Goal: Task Accomplishment & Management: Complete application form

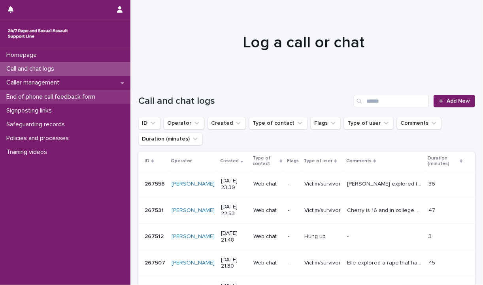
click at [64, 96] on p "End of phone call feedback form" at bounding box center [52, 97] width 98 height 8
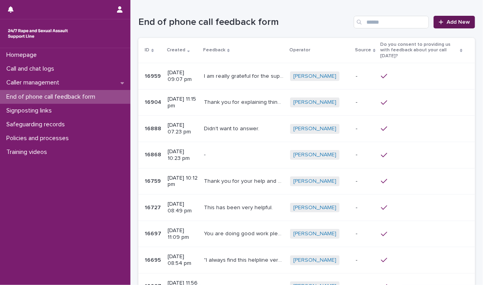
click at [454, 23] on span "Add New" at bounding box center [458, 22] width 23 height 6
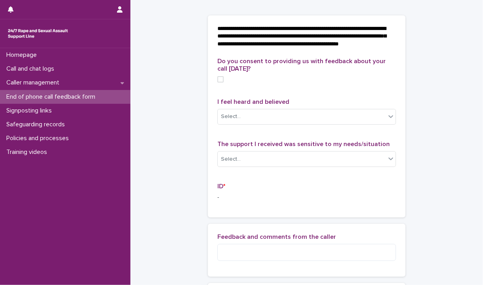
scroll to position [28, 0]
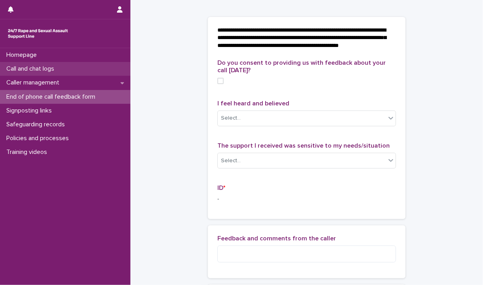
click at [64, 66] on div "Call and chat logs" at bounding box center [65, 69] width 130 height 14
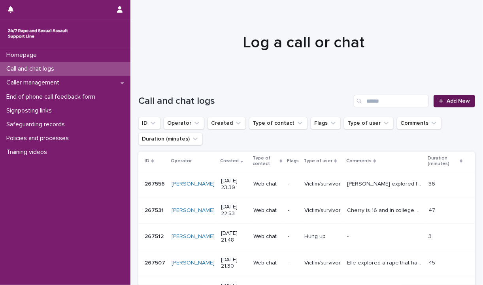
click at [447, 101] on span "Add New" at bounding box center [458, 101] width 23 height 6
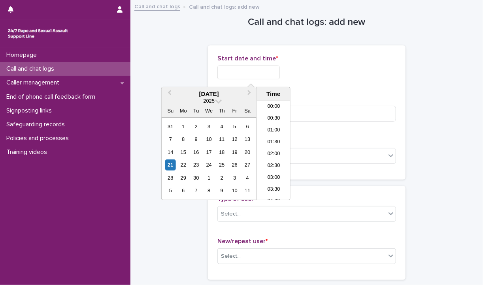
click at [248, 71] on input "text" at bounding box center [248, 73] width 62 height 14
click at [278, 141] on li "16:00" at bounding box center [274, 139] width 34 height 12
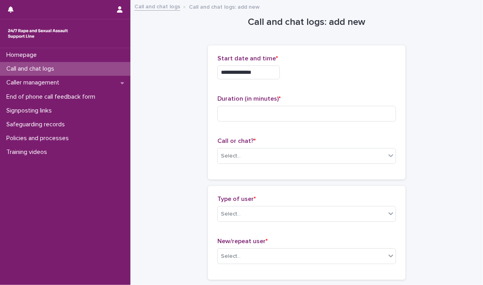
click at [267, 68] on input "**********" at bounding box center [248, 73] width 62 height 14
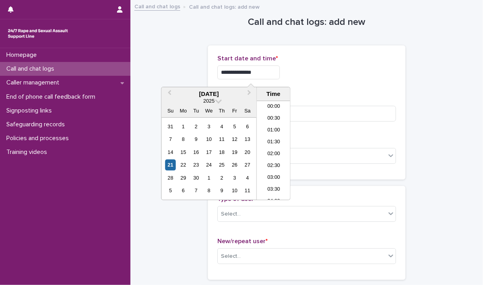
scroll to position [336, 0]
type input "**********"
click at [309, 115] on input at bounding box center [306, 114] width 179 height 16
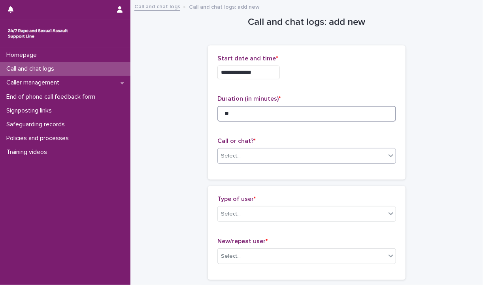
type input "**"
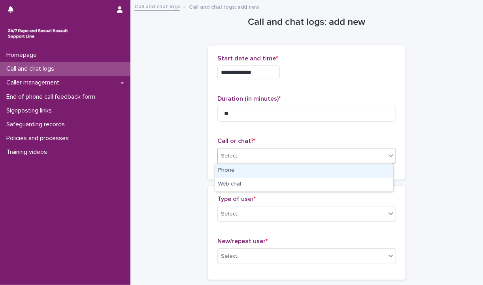
click at [294, 163] on div "Select..." at bounding box center [306, 156] width 179 height 16
click at [281, 168] on div "Phone" at bounding box center [304, 171] width 178 height 14
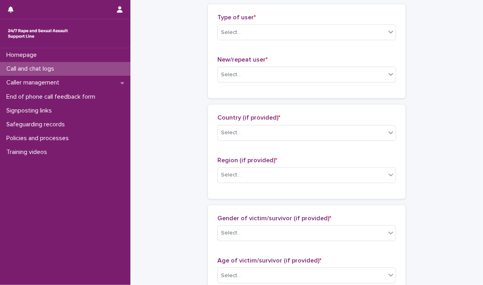
scroll to position [182, 0]
click at [256, 36] on div "Select..." at bounding box center [302, 32] width 168 height 13
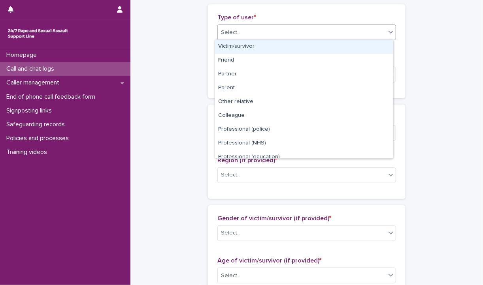
click at [254, 43] on div "Victim/survivor" at bounding box center [304, 47] width 178 height 14
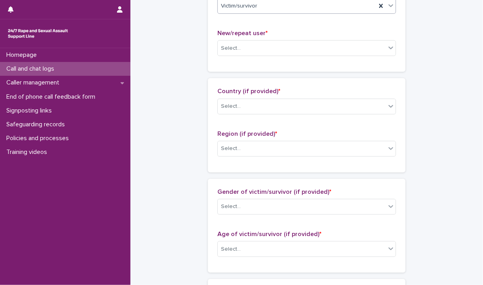
scroll to position [209, 0]
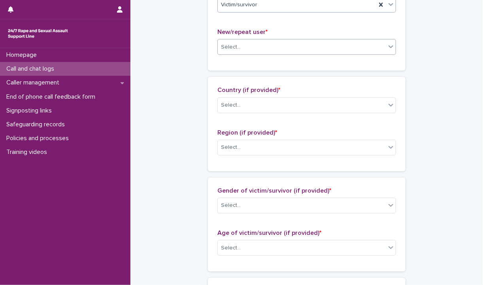
click at [254, 43] on div "Select..." at bounding box center [302, 47] width 168 height 13
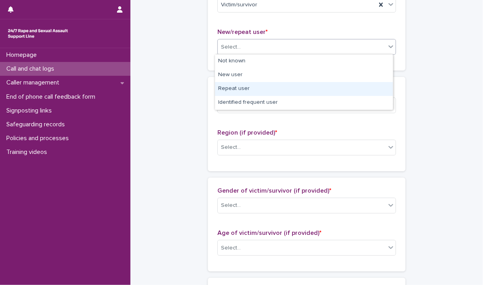
click at [247, 87] on div "Repeat user" at bounding box center [304, 89] width 178 height 14
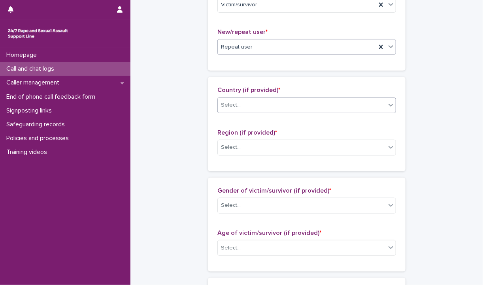
click at [241, 108] on div at bounding box center [241, 105] width 1 height 10
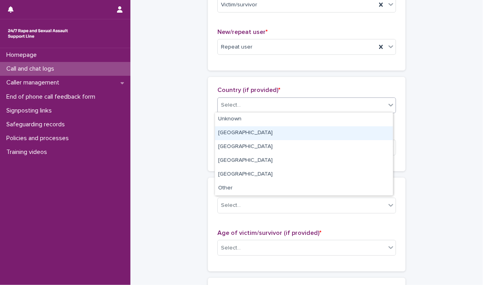
click at [239, 133] on div "[GEOGRAPHIC_DATA]" at bounding box center [304, 133] width 178 height 14
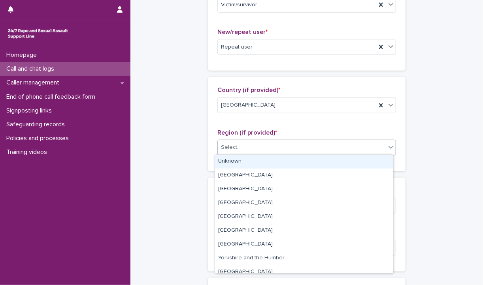
click at [242, 151] on div "Select..." at bounding box center [302, 147] width 168 height 13
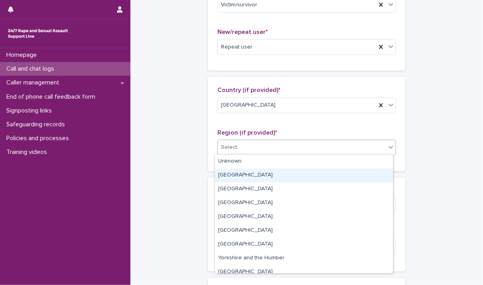
click at [240, 177] on div "[GEOGRAPHIC_DATA]" at bounding box center [304, 176] width 178 height 14
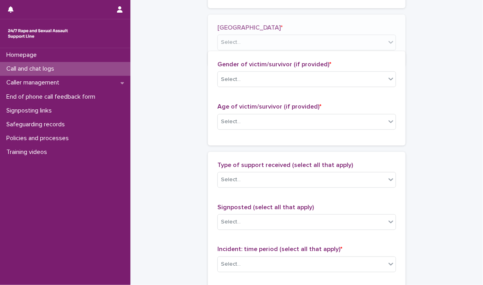
scroll to position [373, 0]
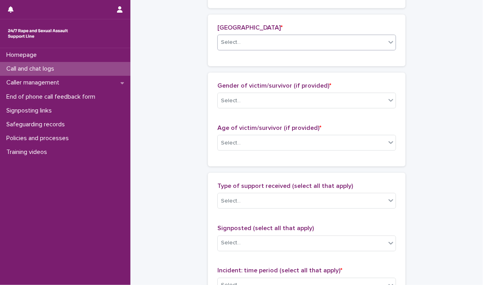
click at [232, 45] on div "Select..." at bounding box center [231, 42] width 20 height 8
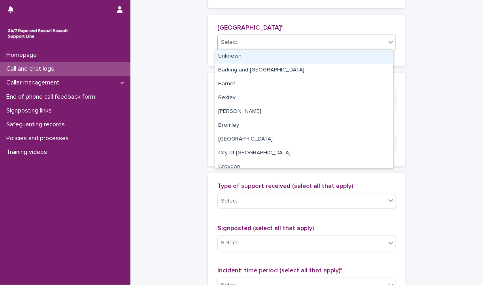
click at [234, 53] on div "Unknown" at bounding box center [304, 57] width 178 height 14
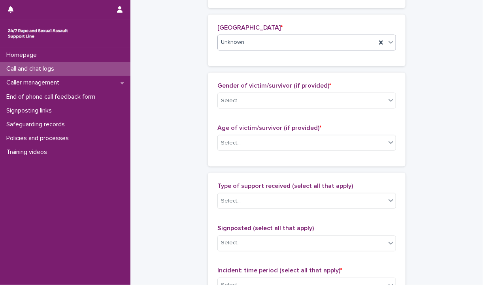
click at [243, 108] on div "Gender of victim/survivor (if provided) * Select..." at bounding box center [306, 98] width 179 height 33
click at [243, 106] on div "Select..." at bounding box center [302, 100] width 168 height 13
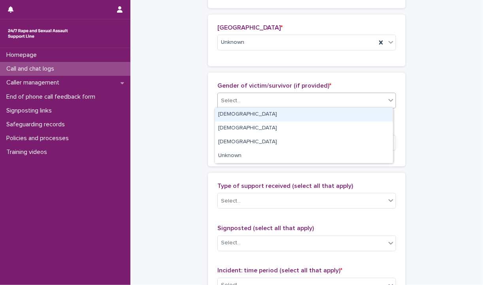
click at [237, 117] on div "[DEMOGRAPHIC_DATA]" at bounding box center [304, 115] width 178 height 14
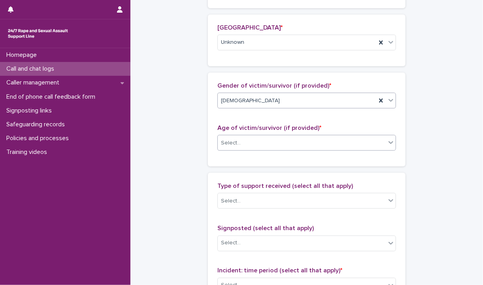
click at [240, 145] on div "Select..." at bounding box center [302, 143] width 168 height 13
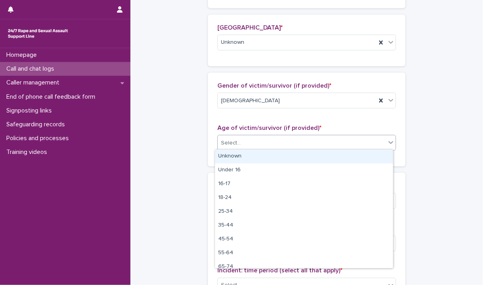
click at [242, 160] on div "Unknown" at bounding box center [304, 157] width 178 height 14
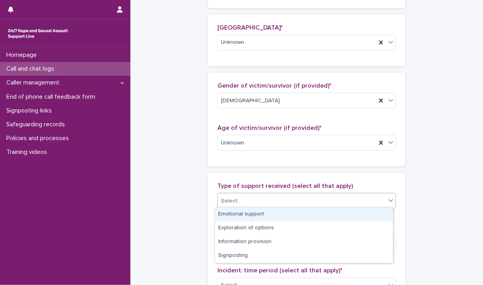
click at [250, 206] on div "Select..." at bounding box center [306, 201] width 179 height 16
click at [243, 215] on div "Emotional support" at bounding box center [304, 215] width 178 height 14
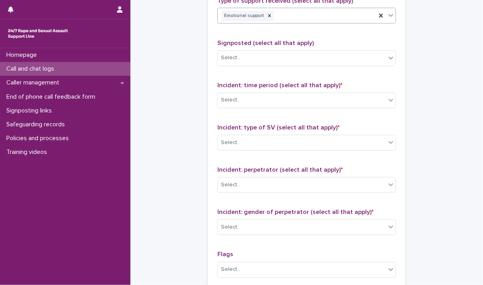
scroll to position [561, 0]
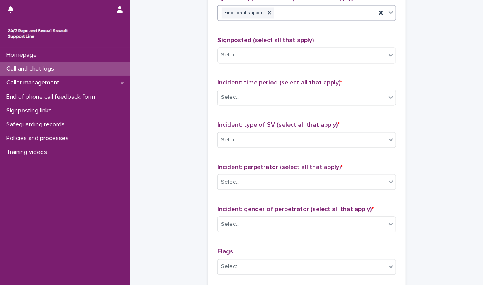
click at [294, 16] on div "Emotional support" at bounding box center [297, 13] width 158 height 14
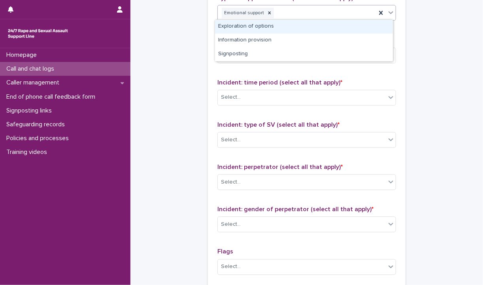
click at [271, 32] on div "Exploration of options" at bounding box center [304, 27] width 178 height 14
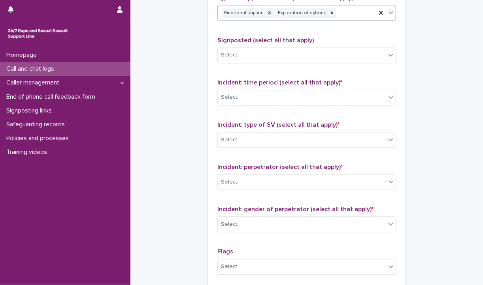
click at [334, 11] on div "Emotional support Exploration of options" at bounding box center [297, 13] width 158 height 14
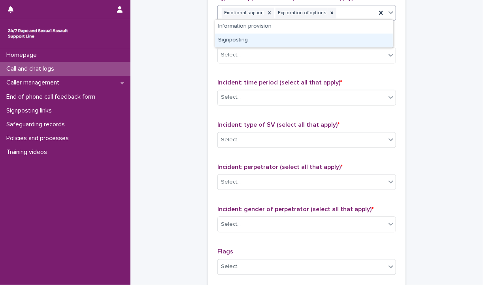
click at [270, 39] on div "Signposting" at bounding box center [304, 41] width 178 height 14
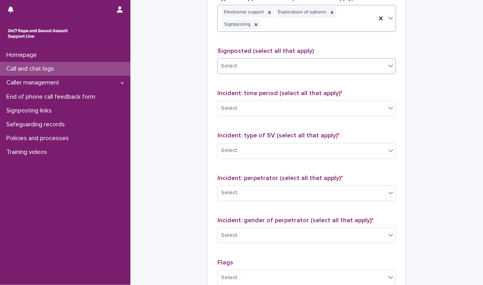
click at [265, 60] on div "Select..." at bounding box center [302, 66] width 168 height 13
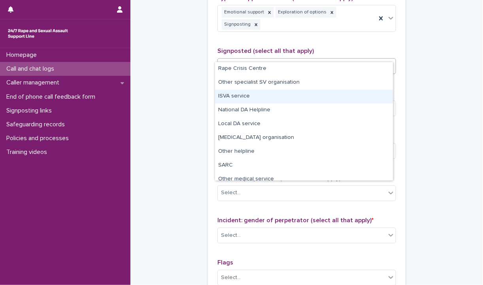
click at [246, 100] on div "ISVA service" at bounding box center [304, 97] width 178 height 14
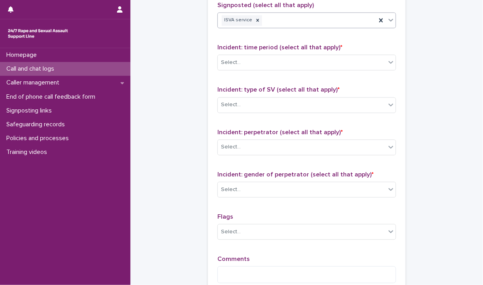
scroll to position [616, 0]
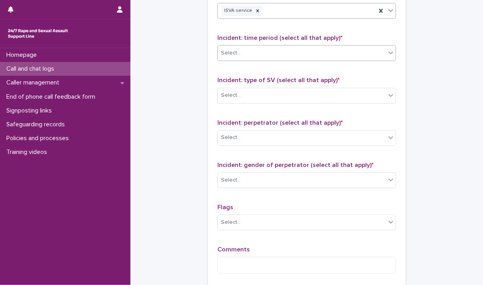
click at [261, 47] on div "Select..." at bounding box center [302, 53] width 168 height 13
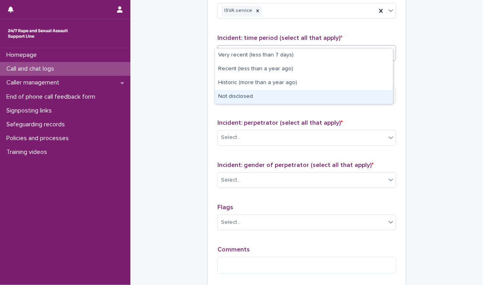
click at [251, 100] on div "Not disclosed" at bounding box center [304, 97] width 178 height 14
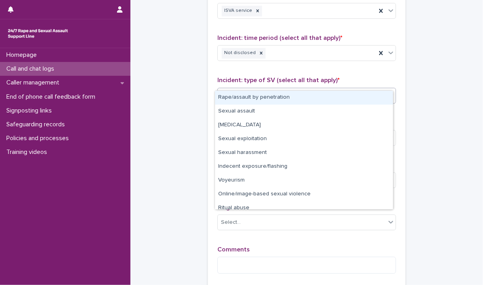
click at [250, 89] on div "Select..." at bounding box center [302, 95] width 168 height 13
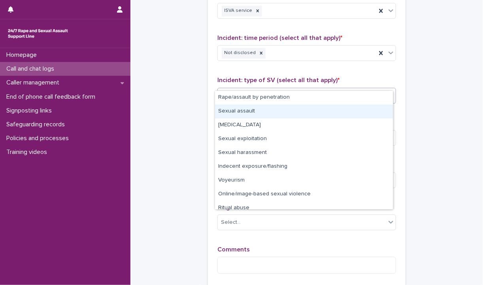
click at [248, 114] on div "Sexual assault" at bounding box center [304, 112] width 178 height 14
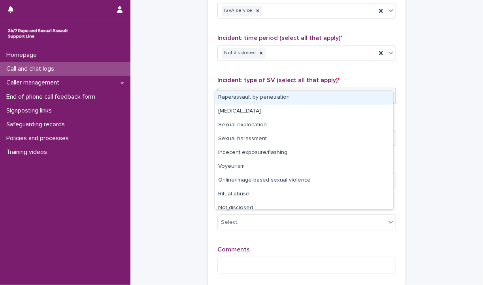
click at [303, 89] on div "Sexual assault" at bounding box center [297, 96] width 158 height 14
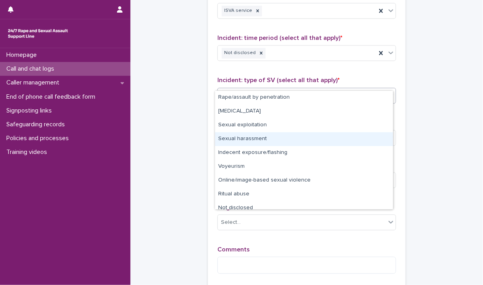
click at [254, 143] on div "Sexual harassment" at bounding box center [304, 139] width 178 height 14
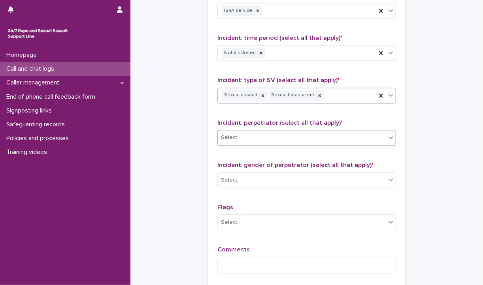
click at [288, 130] on div "Select..." at bounding box center [306, 138] width 179 height 16
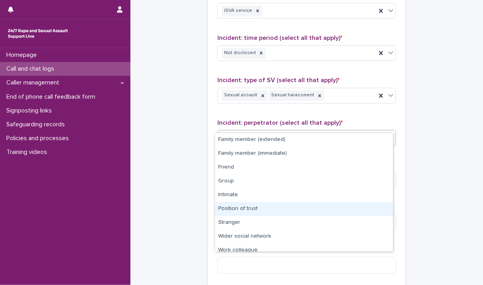
scroll to position [33, 0]
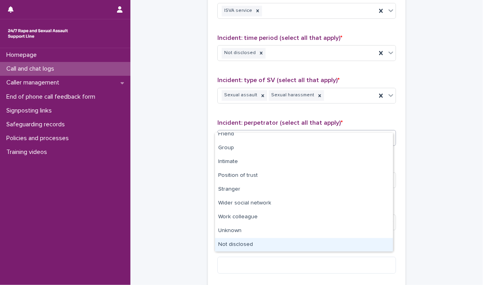
click at [235, 239] on div "Not disclosed" at bounding box center [304, 245] width 178 height 14
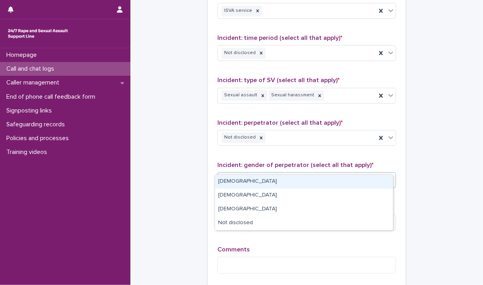
click at [254, 174] on div "Select..." at bounding box center [302, 180] width 168 height 13
click at [249, 185] on div "[DEMOGRAPHIC_DATA]" at bounding box center [304, 182] width 178 height 14
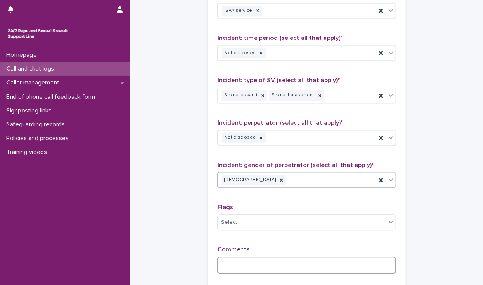
click at [228, 257] on textarea at bounding box center [306, 265] width 179 height 17
click at [331, 257] on textarea "**********" at bounding box center [306, 265] width 179 height 17
click at [334, 257] on textarea "**********" at bounding box center [306, 265] width 179 height 17
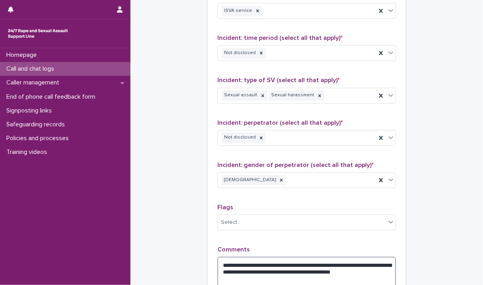
click at [258, 268] on textarea "**********" at bounding box center [306, 272] width 179 height 30
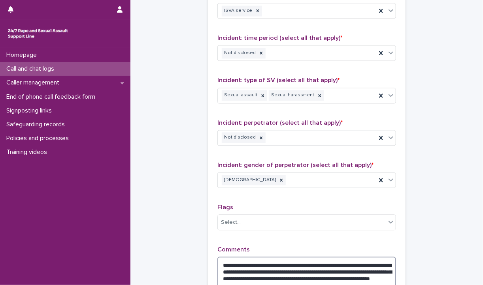
click at [280, 269] on textarea "**********" at bounding box center [306, 275] width 179 height 37
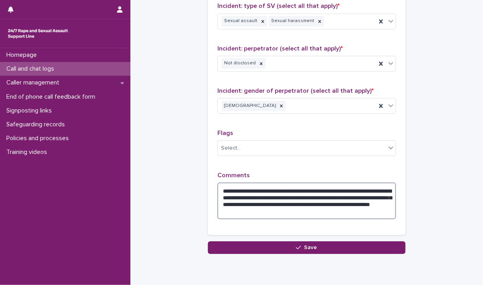
scroll to position [691, 0]
type textarea "**********"
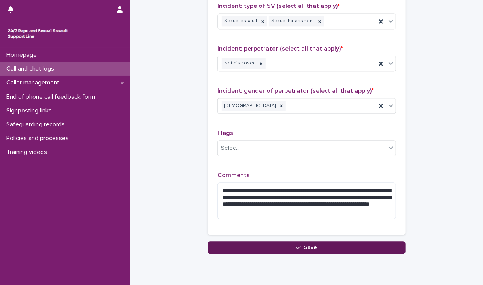
click at [305, 245] on span "Save" at bounding box center [310, 248] width 13 height 6
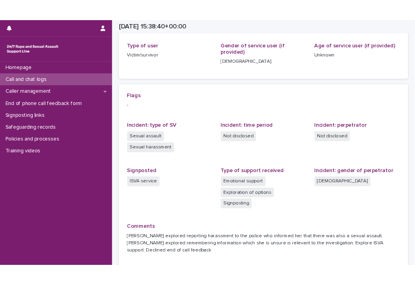
scroll to position [126, 0]
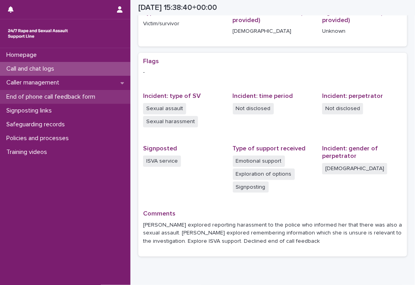
click at [91, 92] on div "End of phone call feedback form" at bounding box center [65, 97] width 130 height 14
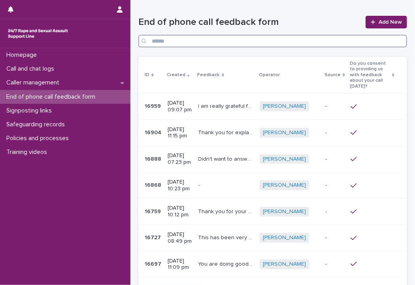
click at [235, 38] on input "Search" at bounding box center [272, 41] width 269 height 13
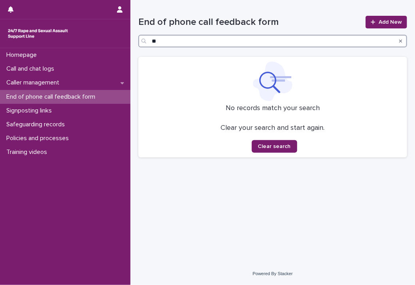
type input "*"
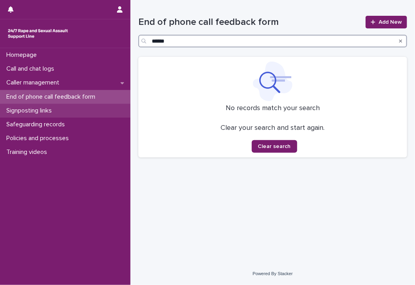
type input "******"
click at [117, 108] on div "Signposting links" at bounding box center [65, 111] width 130 height 14
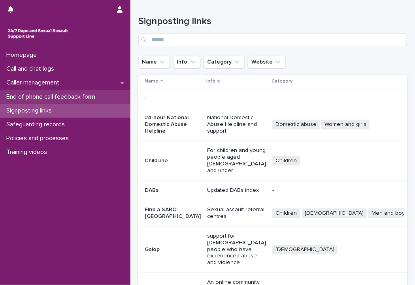
click at [99, 96] on p "End of phone call feedback form" at bounding box center [52, 97] width 98 height 8
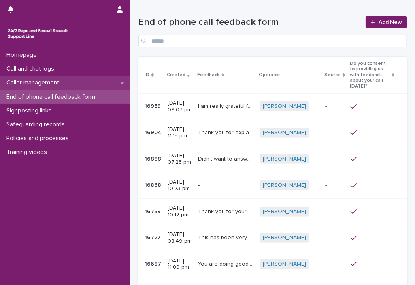
click at [101, 80] on div "Caller management" at bounding box center [65, 83] width 130 height 14
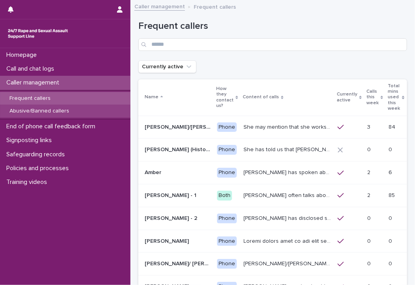
click at [85, 112] on div "Abusive/Banned callers" at bounding box center [65, 111] width 130 height 13
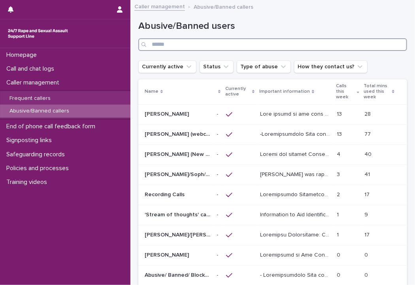
click at [215, 45] on input "Search" at bounding box center [272, 44] width 269 height 13
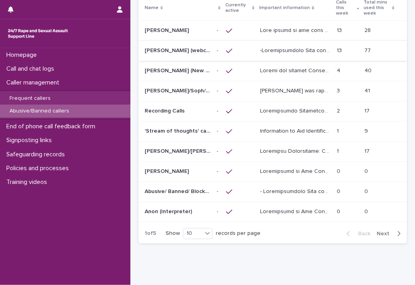
scroll to position [91, 0]
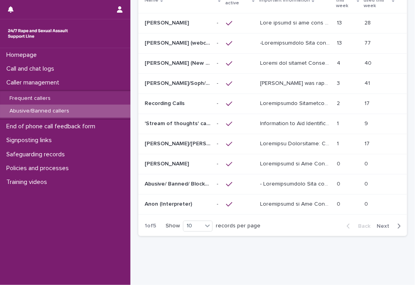
click at [377, 224] on span "Next" at bounding box center [385, 227] width 17 height 6
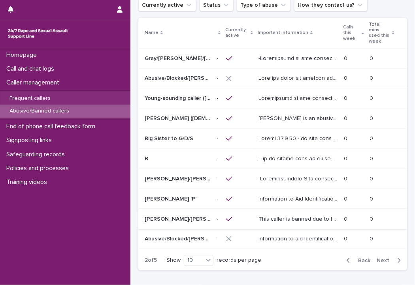
scroll to position [61, 0]
click at [263, 195] on p "Information to Aid Identification/ Content of Calls: Welsh accent. Discusses CS…" at bounding box center [298, 199] width 81 height 8
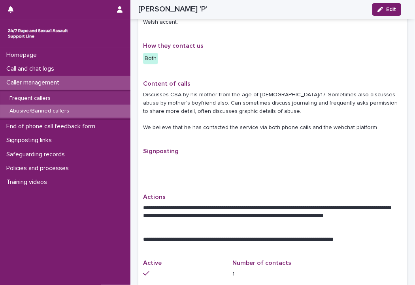
scroll to position [204, 0]
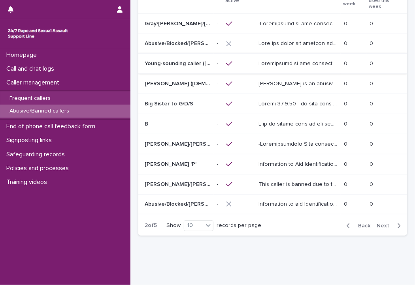
scroll to position [96, 0]
click at [381, 223] on span "Next" at bounding box center [385, 226] width 17 height 6
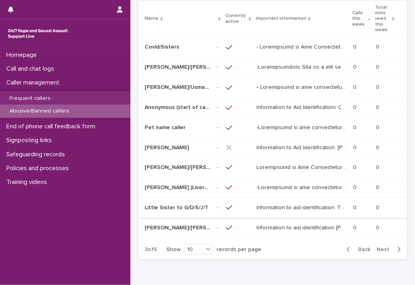
scroll to position [79, 0]
click at [377, 247] on span "Next" at bounding box center [385, 250] width 17 height 6
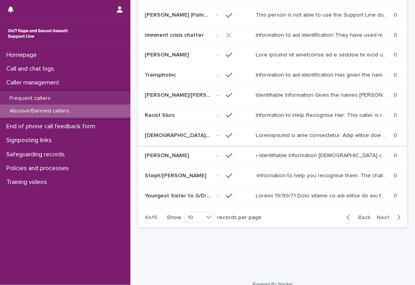
scroll to position [111, 0]
click at [377, 215] on span "Next" at bounding box center [385, 218] width 17 height 6
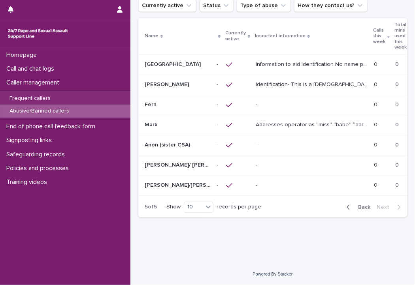
scroll to position [49, 0]
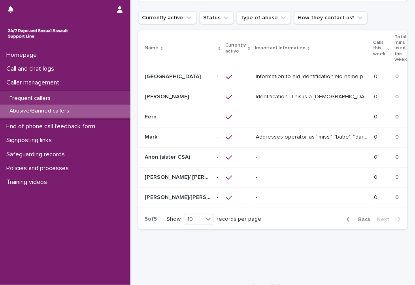
click at [355, 217] on span "Back" at bounding box center [361, 220] width 17 height 6
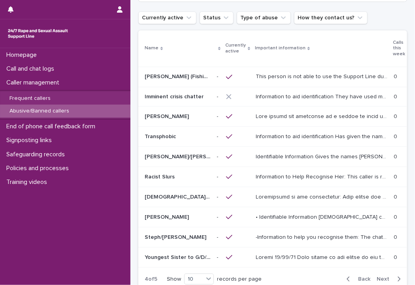
scroll to position [81, 0]
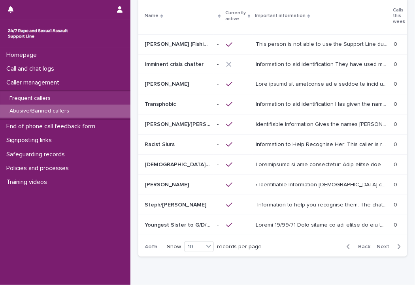
click at [390, 208] on td "0 0" at bounding box center [400, 205] width 21 height 20
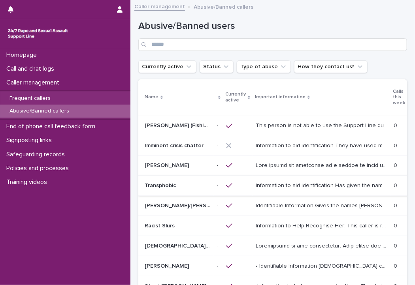
scroll to position [114, 0]
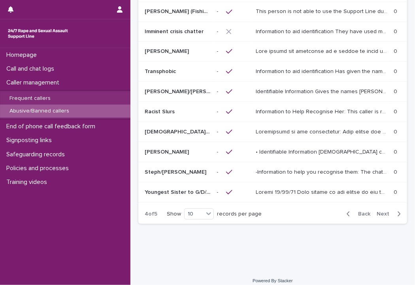
click at [362, 211] on span "Back" at bounding box center [361, 214] width 17 height 6
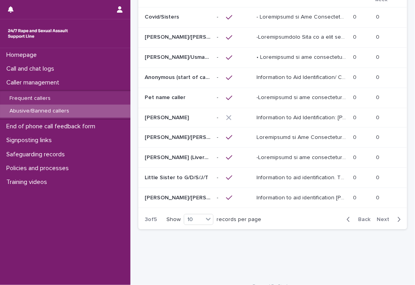
click at [362, 217] on span "Back" at bounding box center [361, 220] width 17 height 6
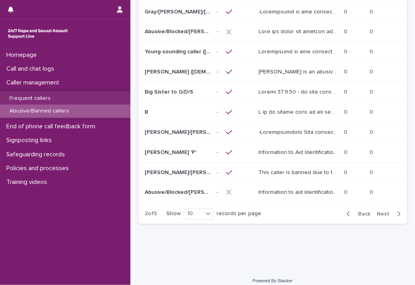
click at [362, 211] on span "Back" at bounding box center [361, 214] width 17 height 6
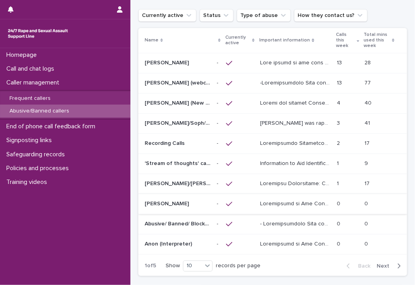
scroll to position [58, 0]
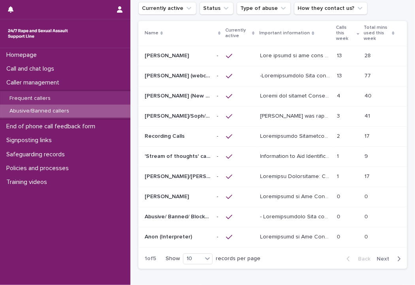
click at [299, 57] on p at bounding box center [296, 55] width 72 height 8
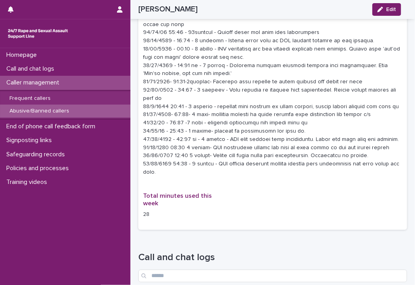
scroll to position [850, 0]
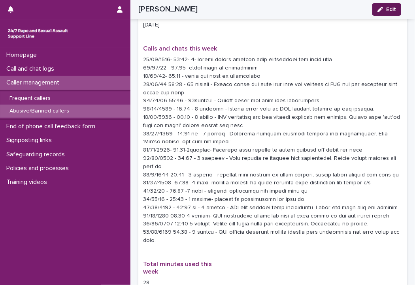
click at [386, 9] on div "button" at bounding box center [381, 10] width 9 height 6
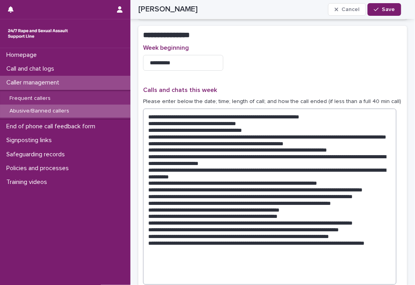
scroll to position [973, 0]
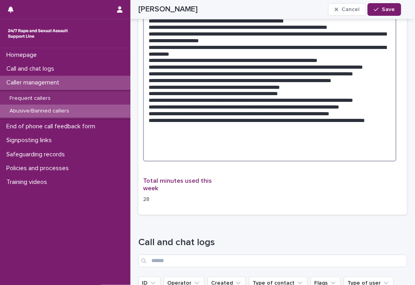
click at [188, 151] on textarea at bounding box center [269, 73] width 253 height 176
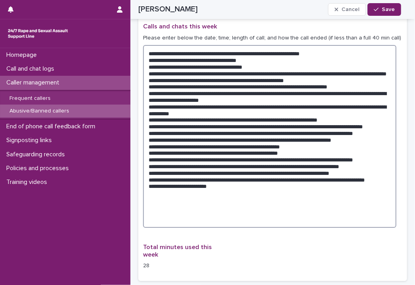
scroll to position [914, 0]
click at [198, 219] on textarea at bounding box center [269, 136] width 253 height 183
type textarea "**********"
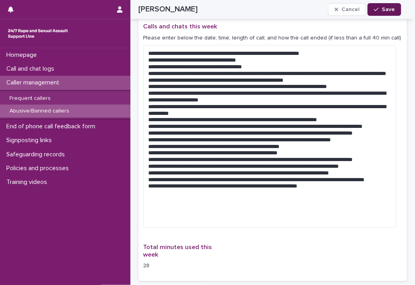
click at [385, 8] on span "Save" at bounding box center [388, 10] width 13 height 6
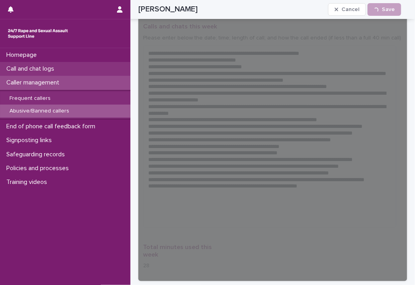
click at [74, 66] on div "Call and chat logs" at bounding box center [65, 69] width 130 height 14
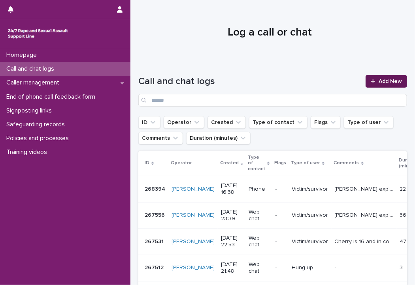
click at [383, 79] on span "Add New" at bounding box center [390, 82] width 23 height 6
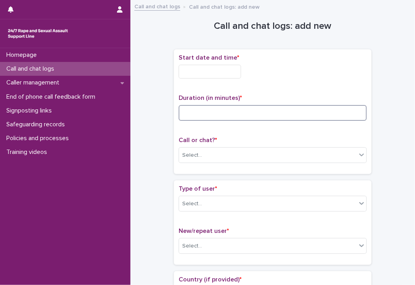
click at [230, 111] on input at bounding box center [273, 113] width 188 height 16
type input "*"
click at [215, 67] on input "text" at bounding box center [210, 72] width 62 height 14
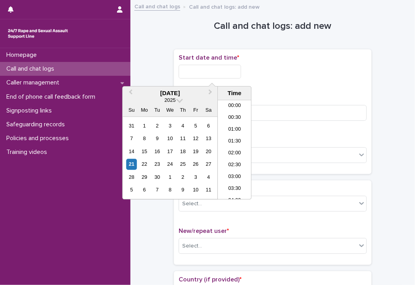
scroll to position [348, 0]
click at [234, 146] on li "16:30" at bounding box center [235, 150] width 34 height 12
click at [223, 71] on input "**********" at bounding box center [210, 72] width 62 height 14
type input "**********"
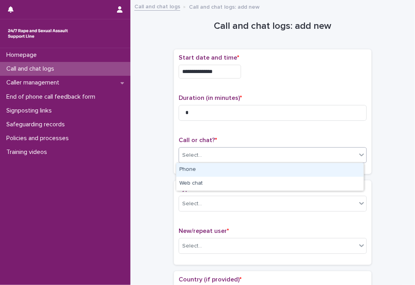
click at [294, 149] on div "Select..." at bounding box center [267, 155] width 177 height 13
click at [220, 165] on div "Phone" at bounding box center [269, 170] width 187 height 14
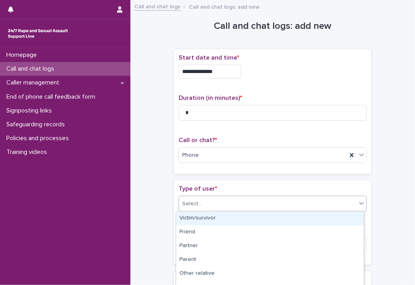
click at [218, 202] on div "Select..." at bounding box center [267, 204] width 177 height 13
click at [216, 213] on div "Victim/survivor" at bounding box center [269, 219] width 187 height 14
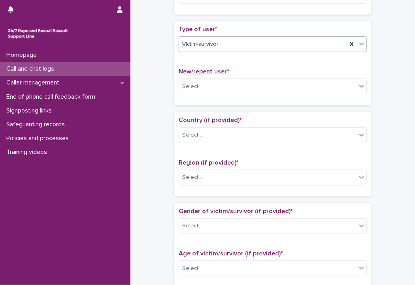
scroll to position [160, 0]
click at [210, 81] on div "Select..." at bounding box center [267, 86] width 177 height 13
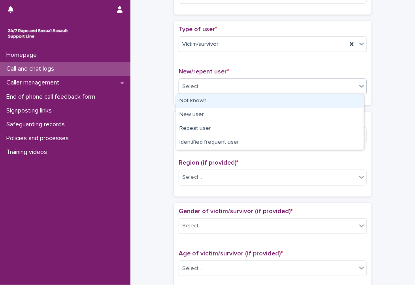
click at [200, 100] on div "Not known" at bounding box center [269, 101] width 187 height 14
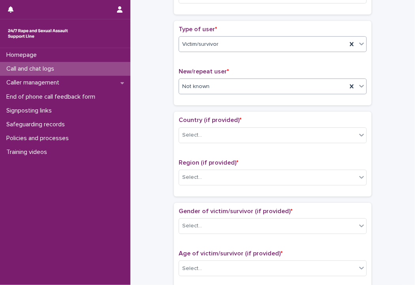
click at [200, 51] on div "Victim/survivor" at bounding box center [273, 44] width 188 height 16
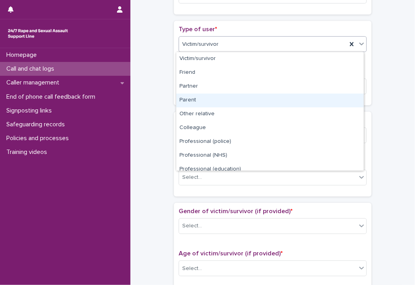
scroll to position [89, 0]
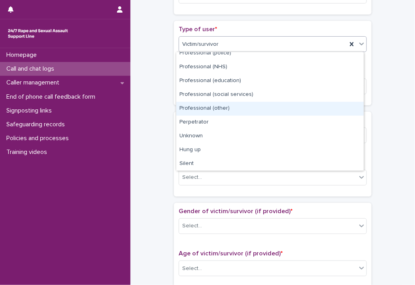
click at [134, 126] on div "**********" at bounding box center [272, 268] width 285 height 847
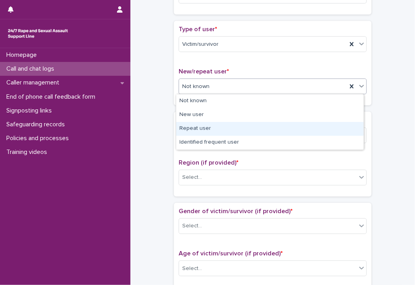
click at [203, 130] on div "Repeat user" at bounding box center [269, 129] width 187 height 14
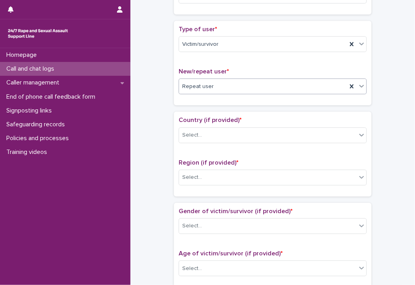
click at [217, 86] on div "Repeat user" at bounding box center [263, 86] width 168 height 13
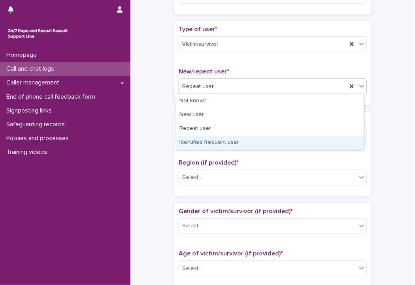
click at [217, 141] on div "Identified frequent user" at bounding box center [269, 143] width 187 height 14
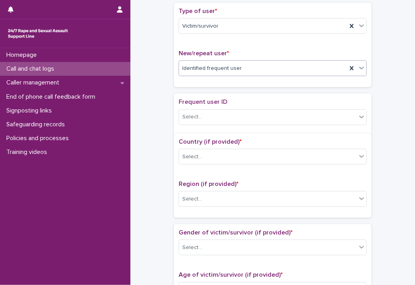
scroll to position [184, 0]
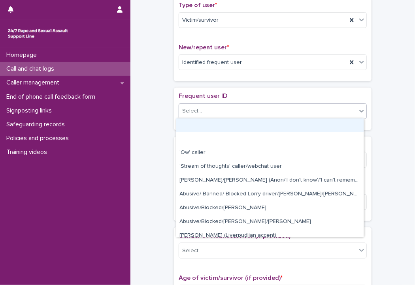
click at [200, 108] on div "Select..." at bounding box center [267, 111] width 177 height 13
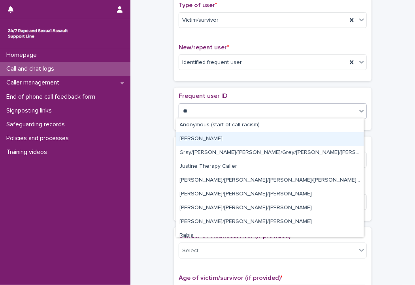
type input "***"
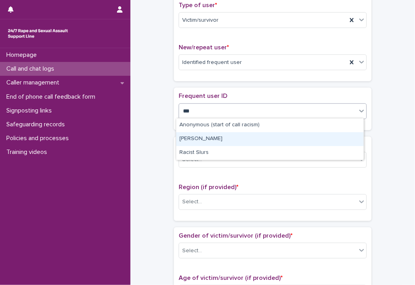
click at [198, 142] on div "[PERSON_NAME]" at bounding box center [269, 139] width 187 height 14
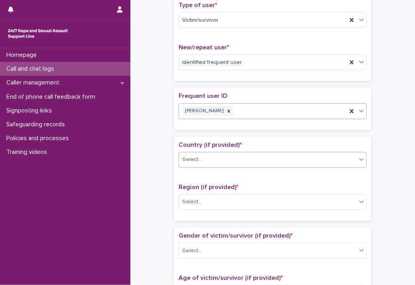
click at [198, 158] on div "Select..." at bounding box center [192, 160] width 20 height 8
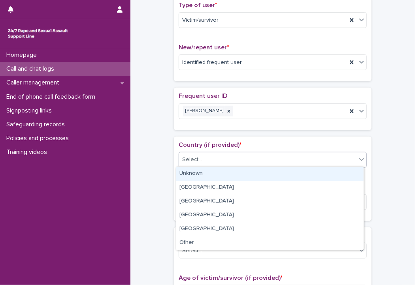
click at [191, 174] on div "Unknown" at bounding box center [269, 174] width 187 height 14
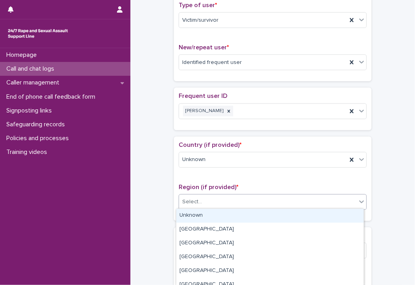
click at [198, 207] on div "Select..." at bounding box center [273, 202] width 188 height 16
click at [199, 217] on div "Unknown" at bounding box center [269, 216] width 187 height 14
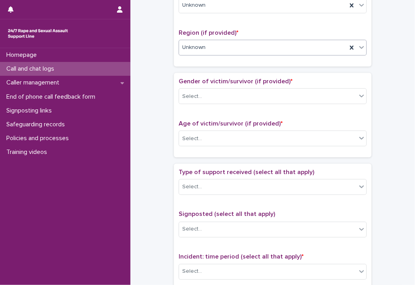
scroll to position [389, 0]
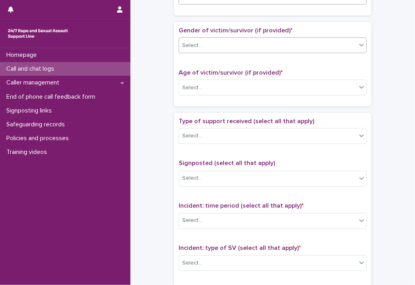
click at [193, 48] on div "Select..." at bounding box center [192, 45] width 20 height 8
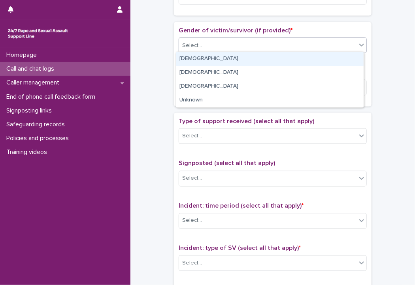
click at [194, 56] on div "[DEMOGRAPHIC_DATA]" at bounding box center [269, 59] width 187 height 14
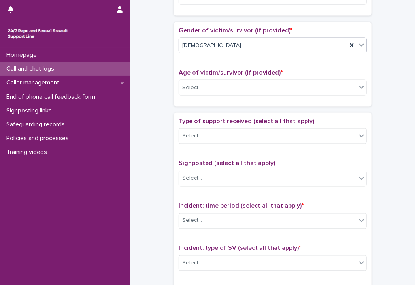
click at [199, 76] on div "Age of victim/survivor (if provided) * Select..." at bounding box center [273, 85] width 188 height 33
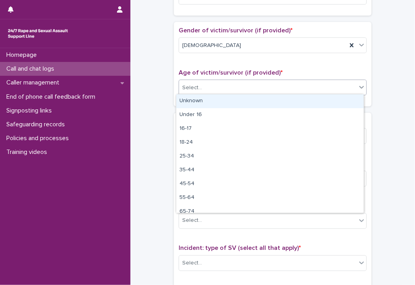
click at [200, 81] on div "Select..." at bounding box center [267, 87] width 177 height 13
click at [200, 98] on div "Unknown" at bounding box center [269, 101] width 187 height 14
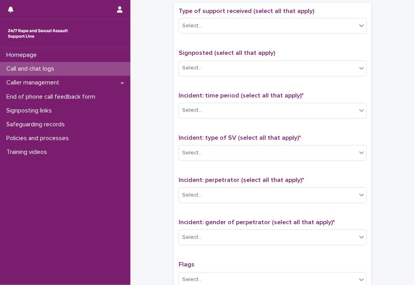
scroll to position [499, 0]
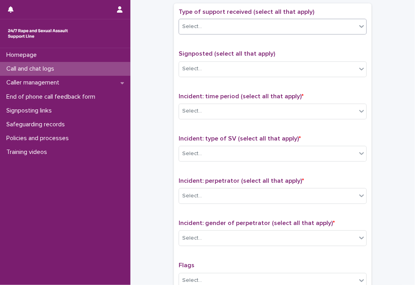
click at [201, 27] on div "Select..." at bounding box center [267, 27] width 177 height 13
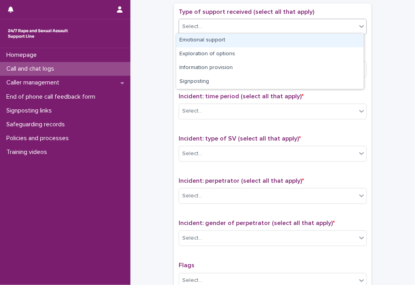
click at [202, 40] on div "Emotional support" at bounding box center [269, 41] width 187 height 14
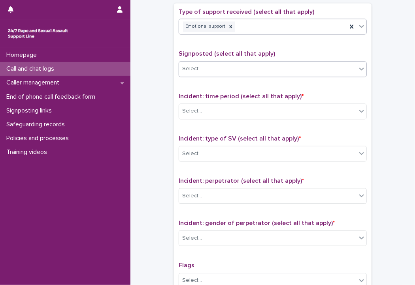
click at [202, 72] on div "Select..." at bounding box center [267, 69] width 177 height 13
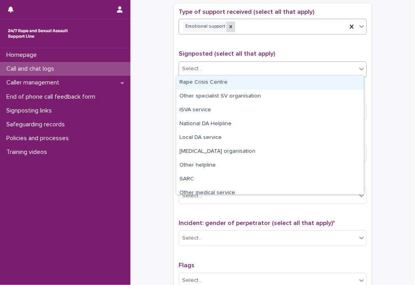
click at [228, 26] on icon at bounding box center [231, 27] width 6 height 6
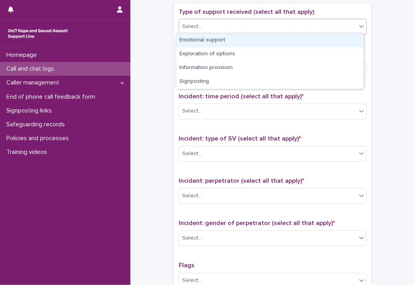
click at [221, 23] on div "Select..." at bounding box center [267, 27] width 177 height 13
click at [214, 43] on div "Emotional support" at bounding box center [269, 41] width 187 height 14
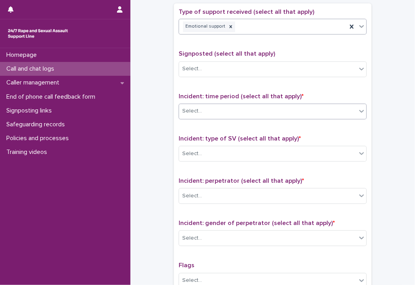
click at [219, 106] on div "Select..." at bounding box center [267, 111] width 177 height 13
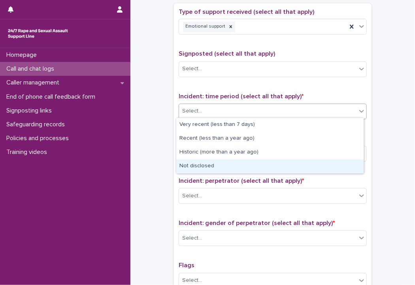
click at [213, 166] on div "Not disclosed" at bounding box center [269, 167] width 187 height 14
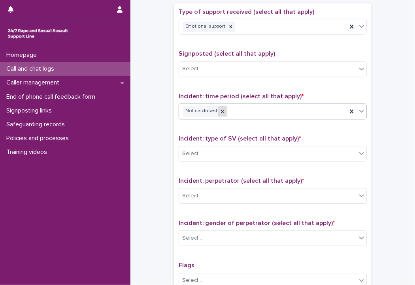
click at [220, 109] on icon at bounding box center [223, 112] width 6 height 6
click at [216, 109] on div "Select..." at bounding box center [267, 111] width 177 height 13
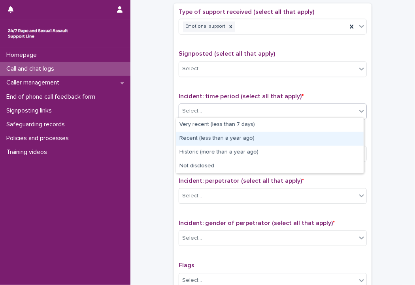
click at [209, 142] on div "Recent (less than a year ago)" at bounding box center [269, 139] width 187 height 14
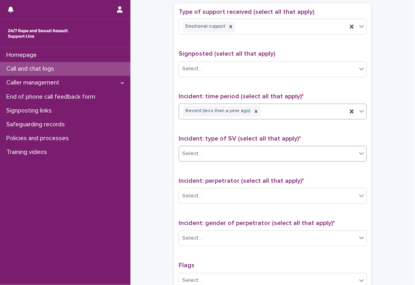
click at [212, 157] on div "Select..." at bounding box center [267, 154] width 177 height 13
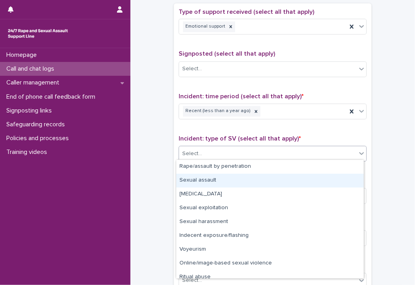
click at [210, 180] on div "Sexual assault" at bounding box center [269, 181] width 187 height 14
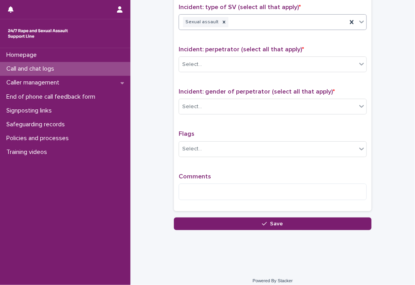
scroll to position [631, 0]
click at [204, 68] on div "Select..." at bounding box center [267, 64] width 177 height 13
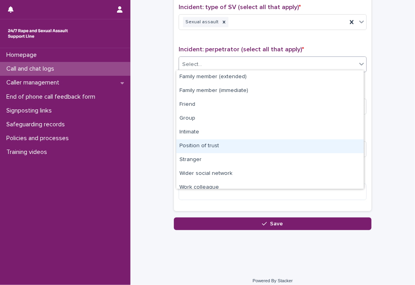
click at [207, 146] on div "Position of trust" at bounding box center [269, 146] width 187 height 14
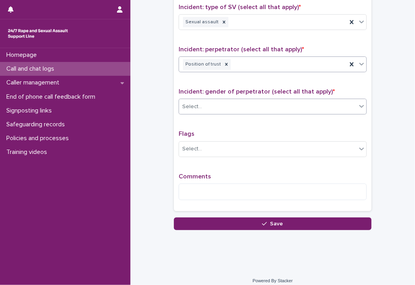
click at [204, 107] on div "Select..." at bounding box center [267, 106] width 177 height 13
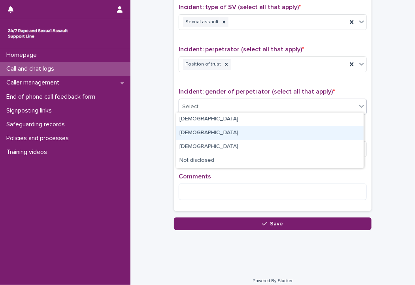
click at [199, 135] on div "[DEMOGRAPHIC_DATA]" at bounding box center [269, 133] width 187 height 14
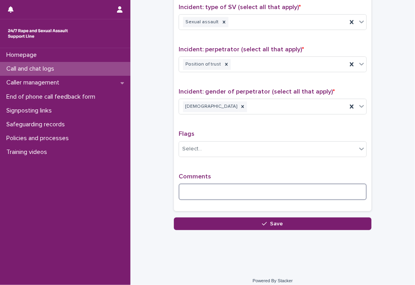
click at [196, 192] on textarea at bounding box center [273, 192] width 188 height 17
click at [195, 190] on textarea "**********" at bounding box center [273, 192] width 188 height 17
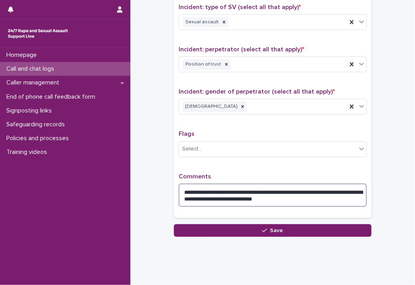
click at [361, 189] on textarea "**********" at bounding box center [273, 196] width 188 height 24
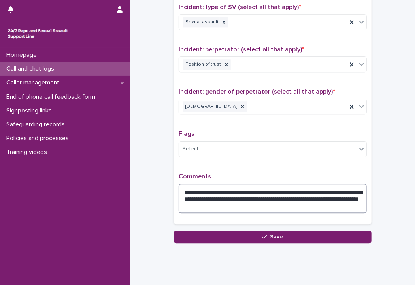
click at [305, 195] on textarea "**********" at bounding box center [273, 199] width 188 height 30
click at [341, 197] on textarea "**********" at bounding box center [273, 199] width 188 height 30
click at [300, 205] on textarea "**********" at bounding box center [273, 199] width 188 height 30
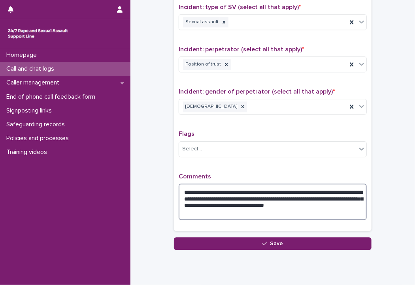
click at [196, 208] on textarea "**********" at bounding box center [273, 202] width 188 height 37
click at [232, 214] on textarea "**********" at bounding box center [273, 202] width 188 height 37
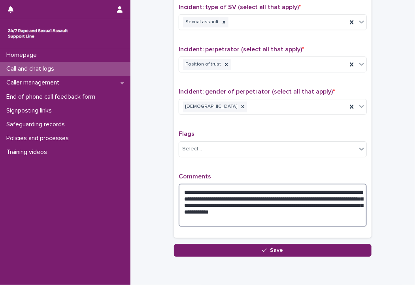
click at [246, 190] on textarea "**********" at bounding box center [273, 205] width 188 height 43
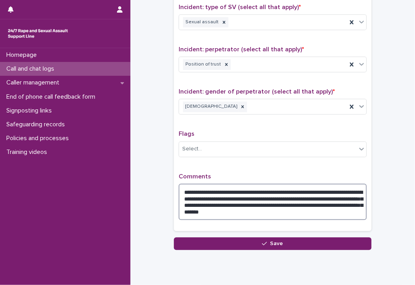
click at [191, 212] on textarea "**********" at bounding box center [273, 202] width 188 height 37
click at [288, 209] on textarea "**********" at bounding box center [273, 202] width 188 height 37
click at [341, 211] on textarea "**********" at bounding box center [273, 202] width 188 height 37
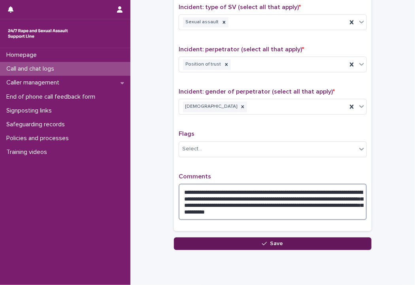
type textarea "**********"
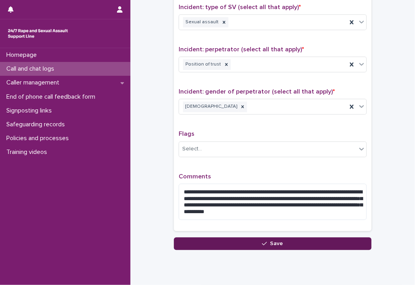
click at [209, 244] on button "Save" at bounding box center [273, 243] width 198 height 13
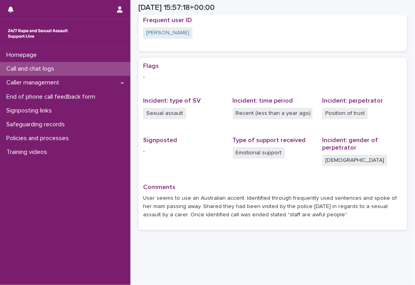
scroll to position [181, 0]
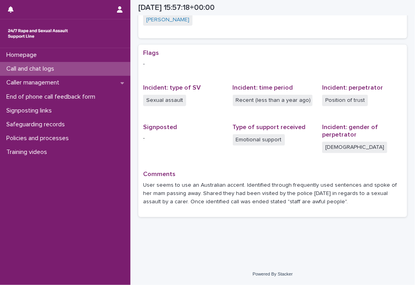
click at [104, 70] on div "Call and chat logs" at bounding box center [65, 69] width 130 height 14
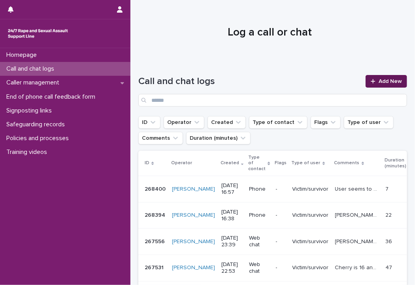
click at [383, 79] on span "Add New" at bounding box center [390, 82] width 23 height 6
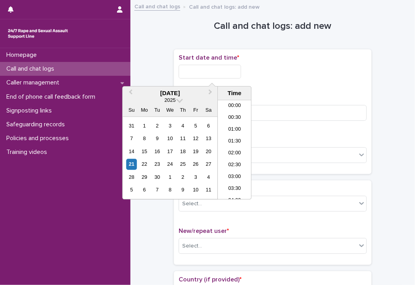
click at [223, 73] on input "text" at bounding box center [210, 72] width 62 height 14
click at [229, 132] on li "16:00" at bounding box center [235, 138] width 34 height 12
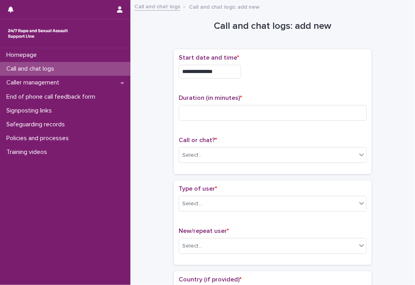
click at [228, 68] on input "**********" at bounding box center [210, 72] width 62 height 14
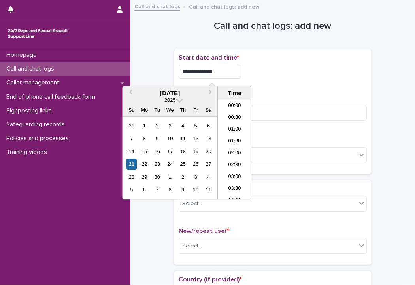
scroll to position [336, 0]
type input "**********"
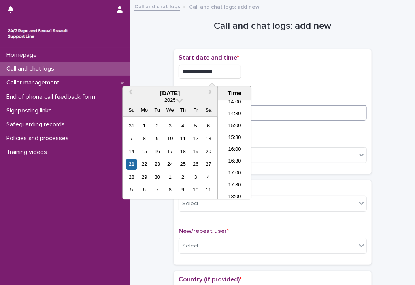
click at [269, 109] on input at bounding box center [273, 113] width 188 height 16
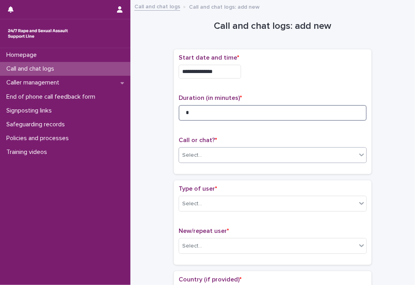
type input "*"
click at [247, 154] on div "Select..." at bounding box center [267, 155] width 177 height 13
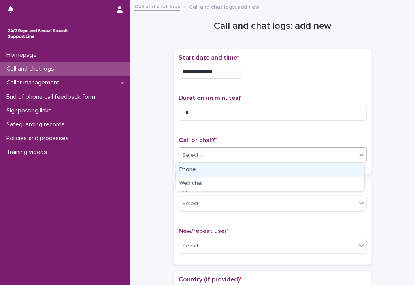
click at [234, 168] on div "Phone" at bounding box center [269, 170] width 187 height 14
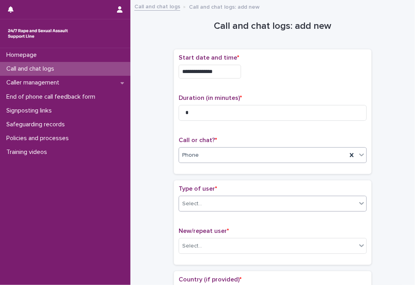
click at [230, 201] on div "Select..." at bounding box center [267, 204] width 177 height 13
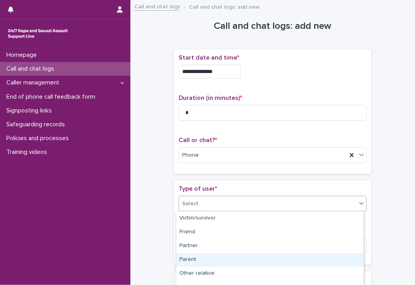
scroll to position [133, 0]
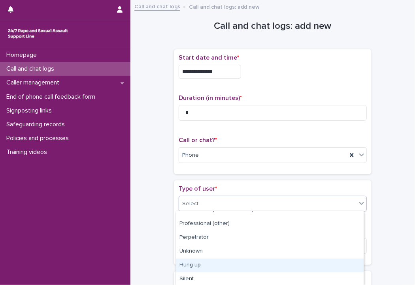
click at [218, 264] on div "Hung up" at bounding box center [269, 266] width 187 height 14
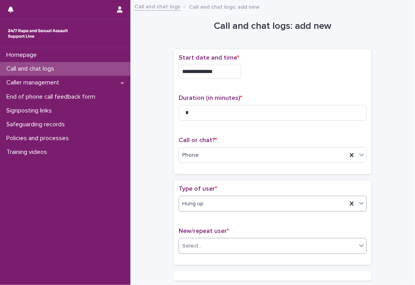
click at [210, 238] on div "Select..." at bounding box center [273, 246] width 188 height 16
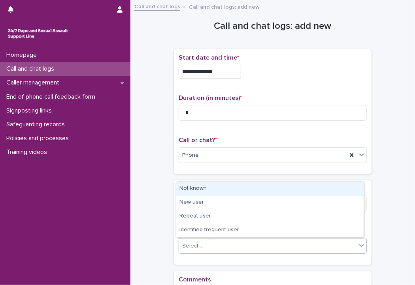
click at [205, 185] on div "Not known" at bounding box center [269, 189] width 187 height 14
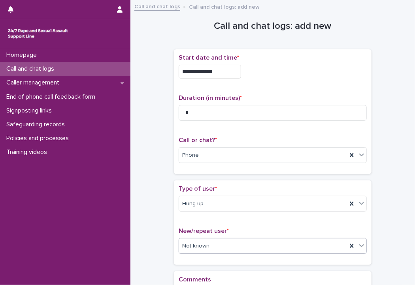
scroll to position [109, 0]
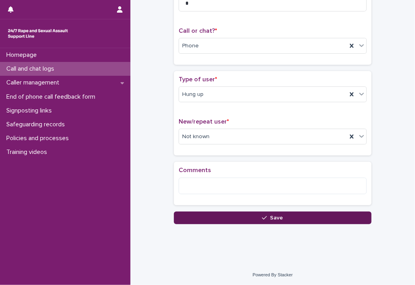
click at [209, 220] on button "Save" at bounding box center [273, 218] width 198 height 13
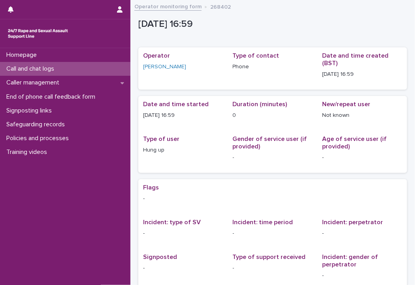
click at [91, 71] on div "Call and chat logs" at bounding box center [65, 69] width 130 height 14
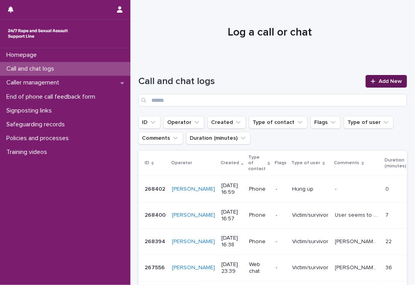
click at [379, 82] on span "Add New" at bounding box center [390, 82] width 23 height 6
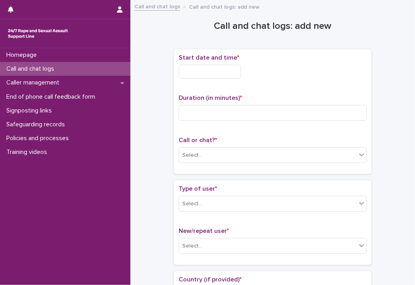
click at [241, 68] on input "text" at bounding box center [210, 72] width 62 height 14
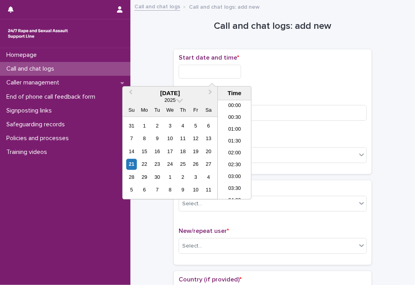
scroll to position [360, 0]
click at [230, 151] on li "17:00" at bounding box center [235, 150] width 34 height 12
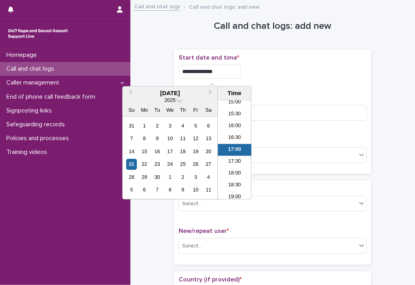
click at [240, 69] on input "**********" at bounding box center [210, 72] width 62 height 14
type input "**********"
click at [292, 115] on input at bounding box center [273, 113] width 188 height 16
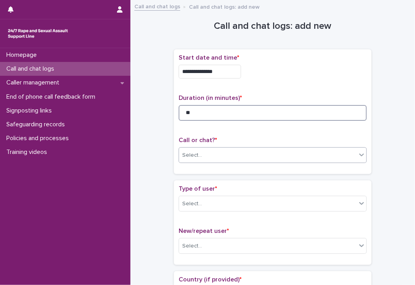
type input "**"
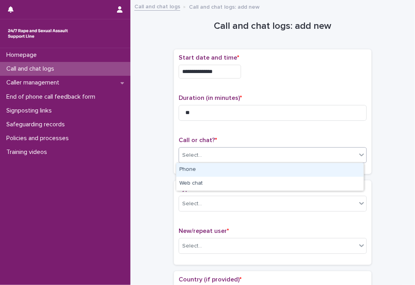
click at [205, 156] on div "Select..." at bounding box center [267, 155] width 177 height 13
click at [192, 170] on div "Phone" at bounding box center [269, 170] width 187 height 14
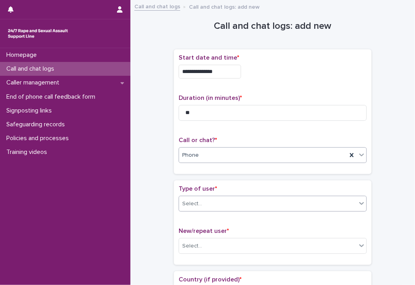
click at [196, 205] on div "Select..." at bounding box center [192, 204] width 20 height 8
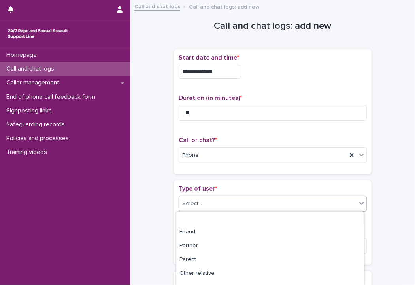
scroll to position [133, 0]
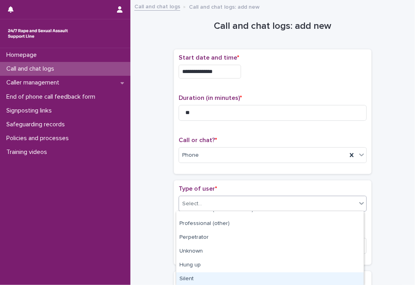
click at [199, 276] on div "Silent" at bounding box center [269, 280] width 187 height 14
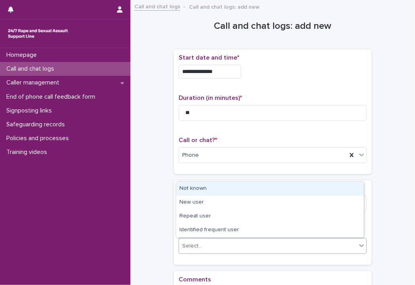
click at [201, 240] on div "Select..." at bounding box center [267, 246] width 177 height 13
click at [194, 192] on div "Not known" at bounding box center [269, 189] width 187 height 14
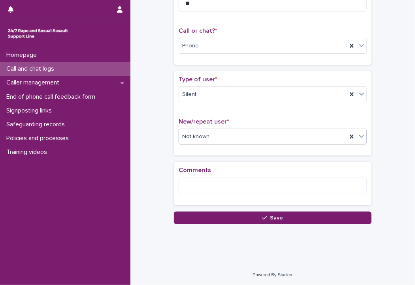
scroll to position [109, 0]
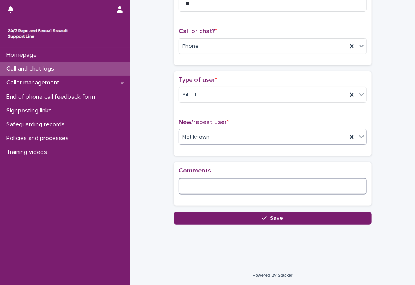
click at [195, 189] on textarea at bounding box center [273, 186] width 188 height 17
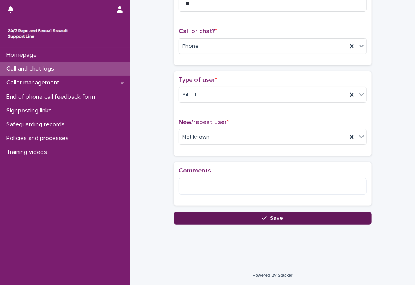
click at [231, 218] on button "Save" at bounding box center [273, 218] width 198 height 13
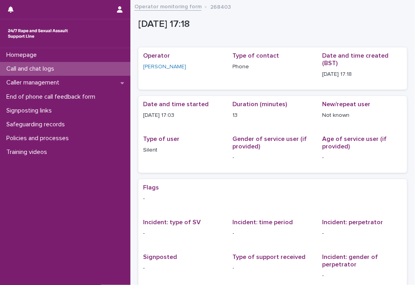
click at [81, 69] on div "Call and chat logs" at bounding box center [65, 69] width 130 height 14
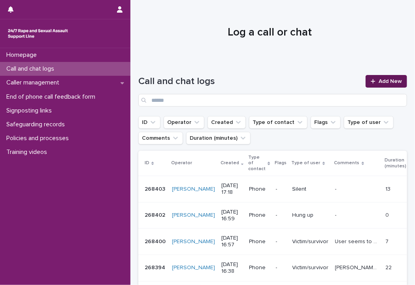
click at [379, 80] on span "Add New" at bounding box center [390, 82] width 23 height 6
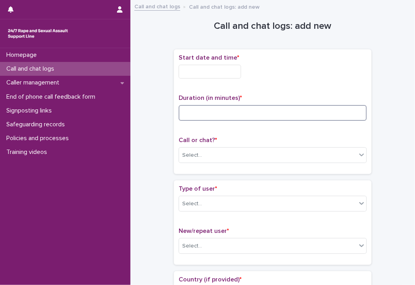
click at [208, 109] on input at bounding box center [273, 113] width 188 height 16
type input "**"
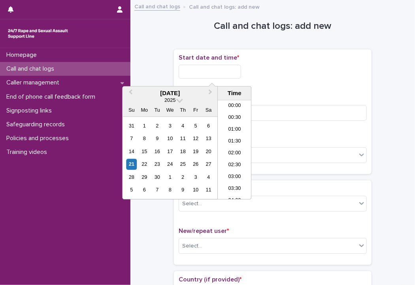
scroll to position [371, 0]
click at [196, 68] on input "text" at bounding box center [210, 72] width 62 height 14
click at [237, 136] on li "17:00" at bounding box center [235, 138] width 34 height 12
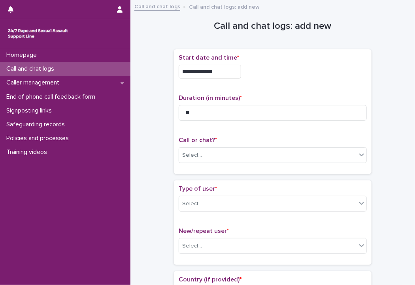
click at [226, 70] on input "**********" at bounding box center [210, 72] width 62 height 14
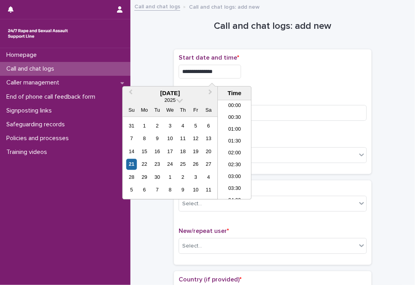
scroll to position [360, 0]
type input "**********"
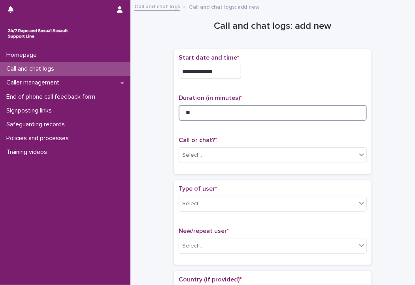
click at [267, 119] on input "**" at bounding box center [273, 113] width 188 height 16
click at [194, 156] on div "Select..." at bounding box center [192, 155] width 20 height 8
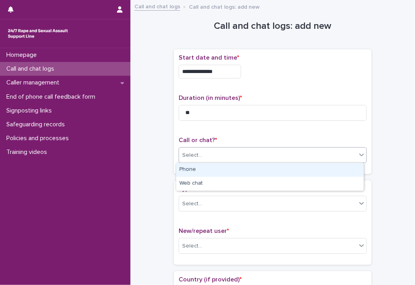
click at [193, 171] on div "Phone" at bounding box center [269, 170] width 187 height 14
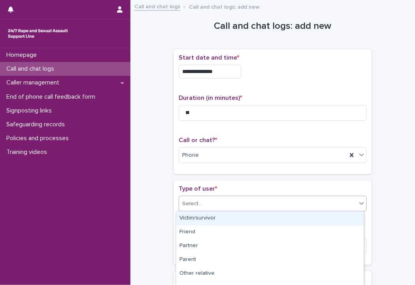
click at [192, 205] on div "Select..." at bounding box center [192, 204] width 20 height 8
click at [193, 222] on div "Victim/survivor" at bounding box center [269, 219] width 187 height 14
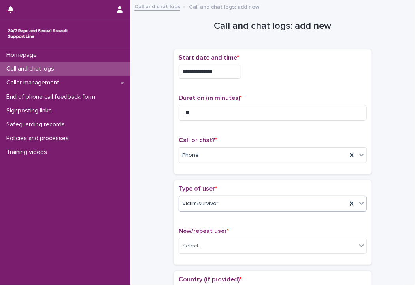
scroll to position [147, 0]
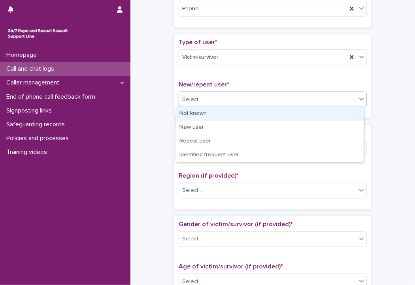
click at [219, 100] on div "Select..." at bounding box center [267, 99] width 177 height 13
click at [237, 52] on div "Victim/survivor" at bounding box center [263, 57] width 168 height 13
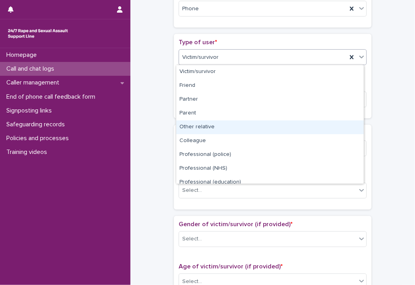
scroll to position [89, 0]
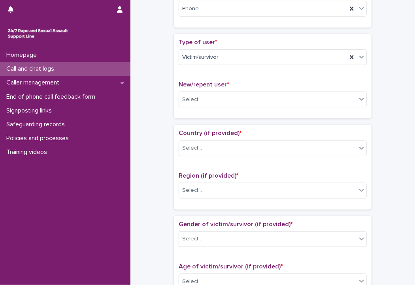
click at [155, 115] on div "**********" at bounding box center [272, 262] width 269 height 808
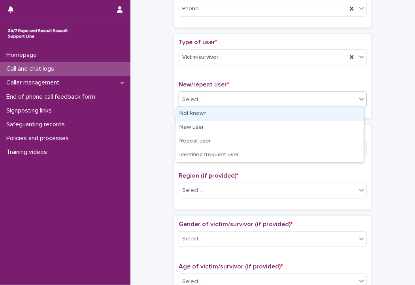
click at [212, 98] on div "Select..." at bounding box center [267, 99] width 177 height 13
click at [203, 115] on div "Not known" at bounding box center [269, 114] width 187 height 14
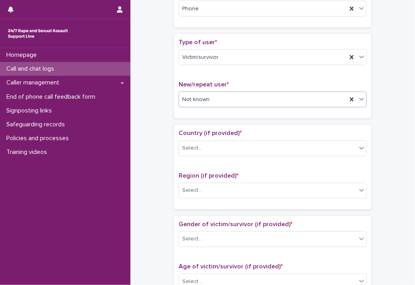
click at [200, 104] on div "Not known" at bounding box center [263, 99] width 168 height 13
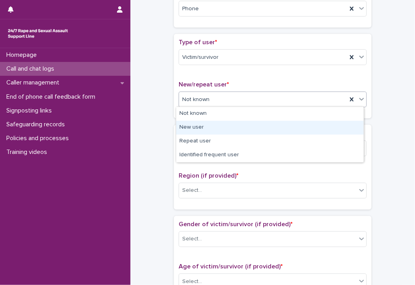
click at [198, 124] on div "New user" at bounding box center [269, 128] width 187 height 14
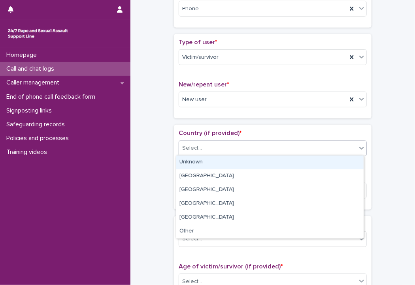
click at [195, 152] on div "Select..." at bounding box center [267, 148] width 177 height 13
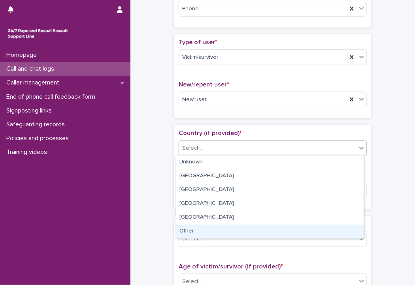
click at [198, 234] on div "Other" at bounding box center [269, 232] width 187 height 14
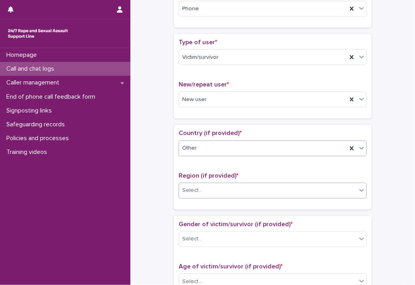
click at [203, 190] on div "Select..." at bounding box center [267, 190] width 177 height 13
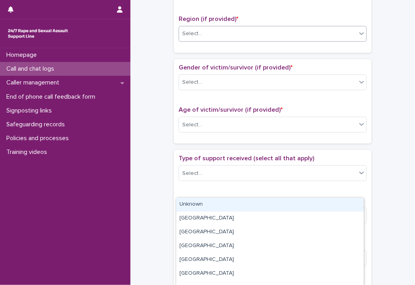
scroll to position [314, 0]
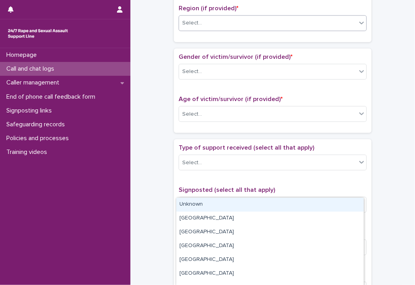
click at [211, 24] on div "Select..." at bounding box center [267, 23] width 177 height 13
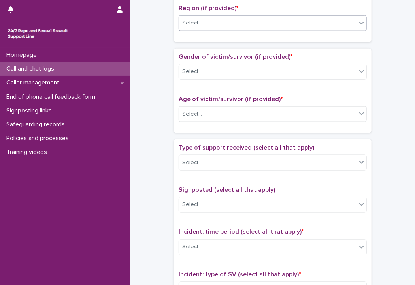
click at [211, 24] on div "Select..." at bounding box center [267, 23] width 177 height 13
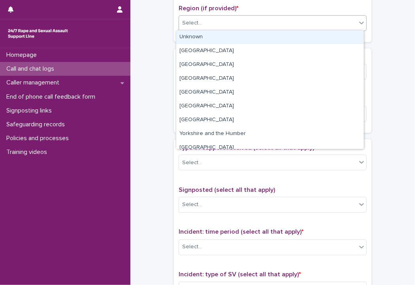
click at [210, 32] on div "Unknown" at bounding box center [269, 37] width 187 height 14
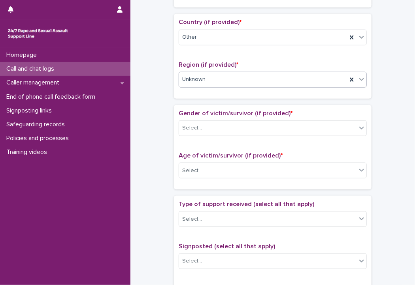
scroll to position [257, 0]
click at [206, 83] on div "Unknown" at bounding box center [263, 79] width 168 height 13
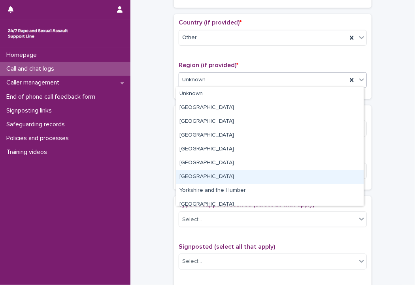
scroll to position [33, 0]
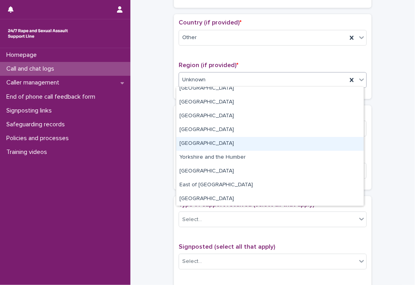
click at [142, 109] on div "**********" at bounding box center [272, 151] width 269 height 808
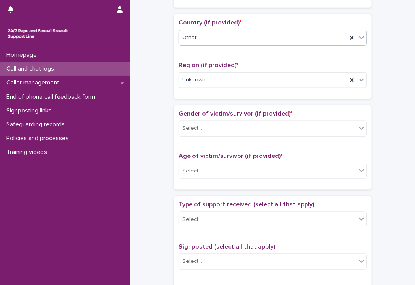
click at [201, 38] on div "Other" at bounding box center [263, 37] width 168 height 13
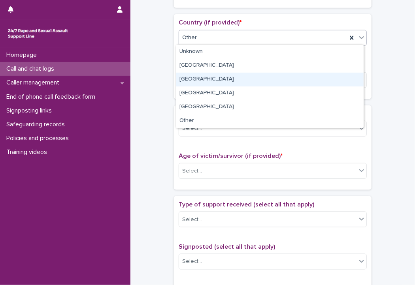
click at [157, 102] on div "**********" at bounding box center [272, 151] width 269 height 808
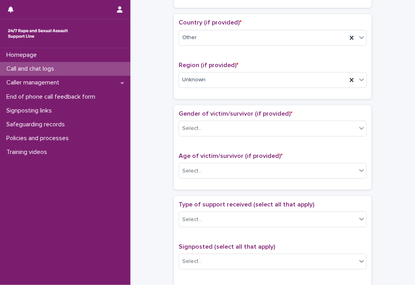
click at [209, 144] on div "Gender of victim/survivor (if provided) * Select... Age of victim/survivor (if …" at bounding box center [273, 147] width 188 height 75
click at [210, 133] on div "Select..." at bounding box center [267, 128] width 177 height 13
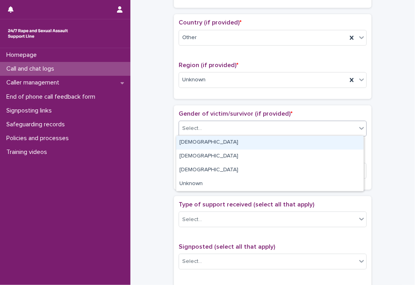
click at [202, 144] on div "[DEMOGRAPHIC_DATA]" at bounding box center [269, 143] width 187 height 14
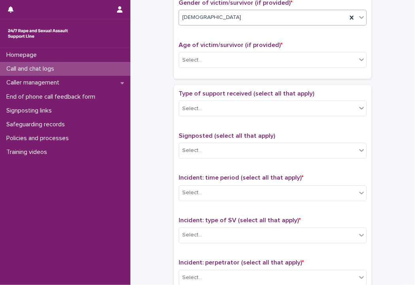
scroll to position [379, 0]
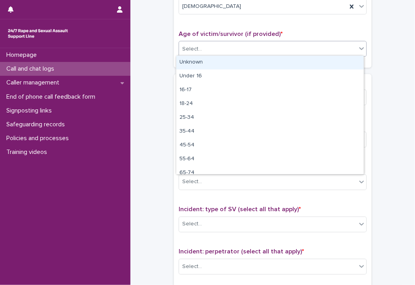
click at [209, 43] on div "Select..." at bounding box center [267, 49] width 177 height 13
click at [205, 61] on div "Unknown" at bounding box center [269, 63] width 187 height 14
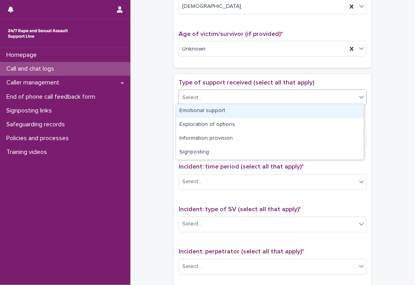
click at [206, 98] on div "Select..." at bounding box center [267, 97] width 177 height 13
click at [204, 112] on div "Emotional support" at bounding box center [269, 111] width 187 height 14
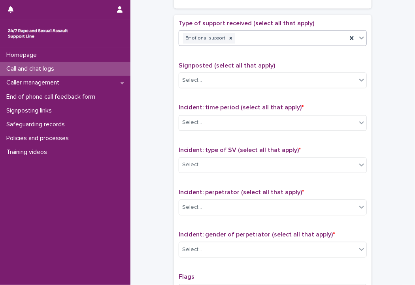
scroll to position [438, 0]
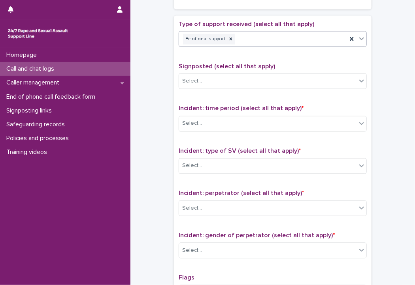
click at [272, 35] on div "Emotional support" at bounding box center [263, 39] width 168 height 14
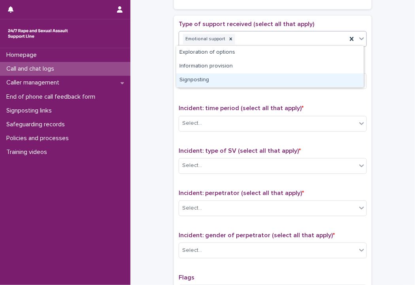
click at [228, 77] on div "Signposting" at bounding box center [269, 80] width 187 height 14
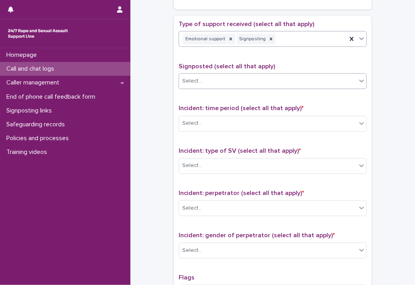
click at [229, 77] on div "Select..." at bounding box center [267, 81] width 177 height 13
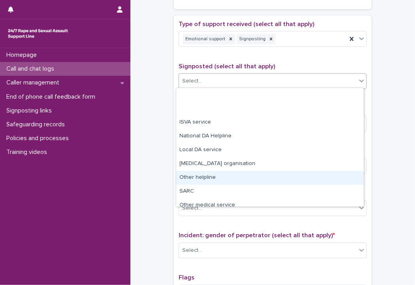
scroll to position [47, 0]
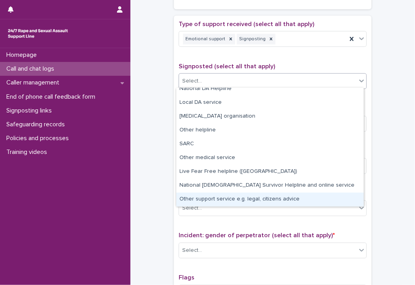
click at [210, 196] on div "Other support service e.g. legal, citizens advice" at bounding box center [269, 200] width 187 height 14
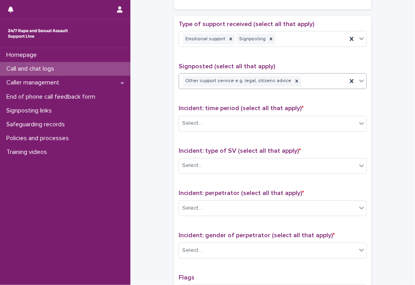
click at [304, 78] on div "Other support service e.g. legal, citizens advice" at bounding box center [263, 82] width 168 height 14
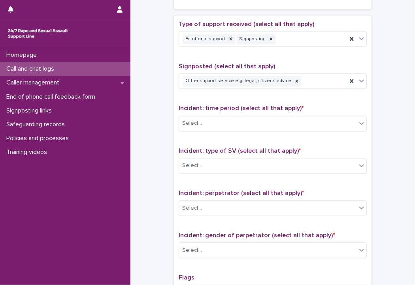
scroll to position [536, 0]
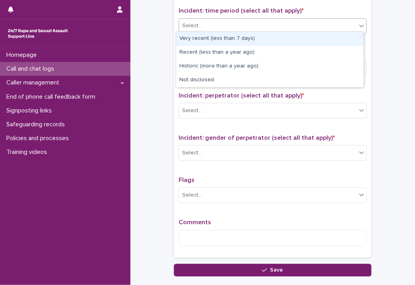
click at [221, 19] on div "Select..." at bounding box center [267, 25] width 177 height 13
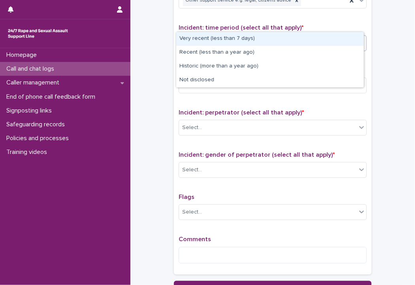
scroll to position [504, 0]
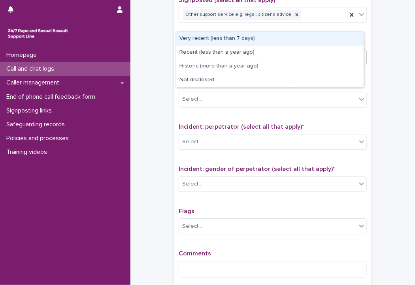
click at [300, 19] on div "Other support service e.g. legal, citizens advice" at bounding box center [263, 15] width 168 height 14
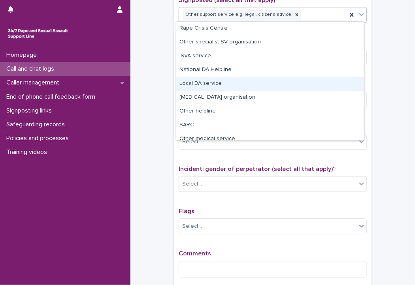
scroll to position [33, 0]
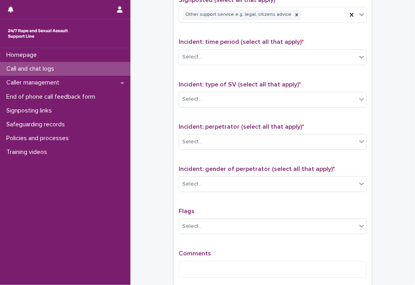
click at [216, 63] on div "Select..." at bounding box center [273, 58] width 188 height 16
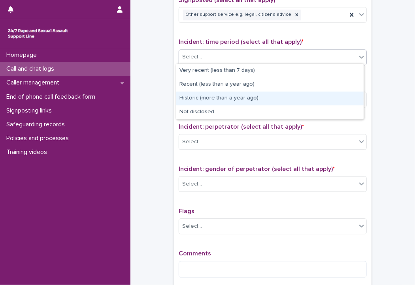
drag, startPoint x: 217, startPoint y: 106, endPoint x: 217, endPoint y: 101, distance: 4.3
click at [217, 101] on div "Historic (more than a year ago)" at bounding box center [269, 99] width 187 height 14
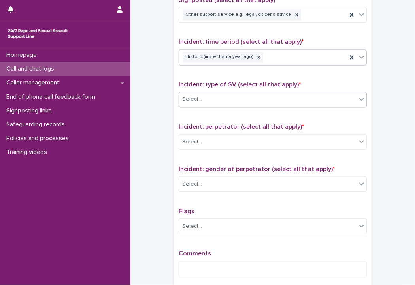
click at [232, 98] on div "Select..." at bounding box center [267, 99] width 177 height 13
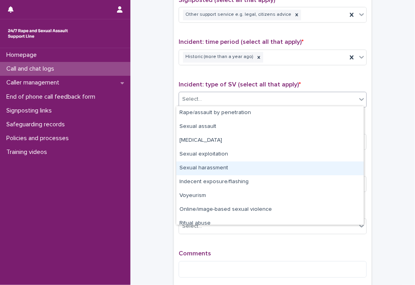
scroll to position [20, 0]
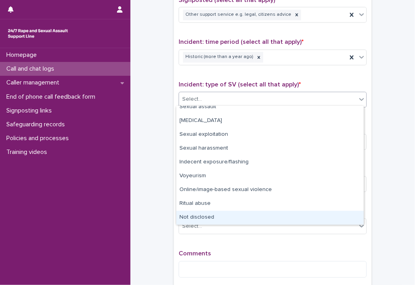
click at [209, 215] on div "Not disclosed" at bounding box center [269, 218] width 187 height 14
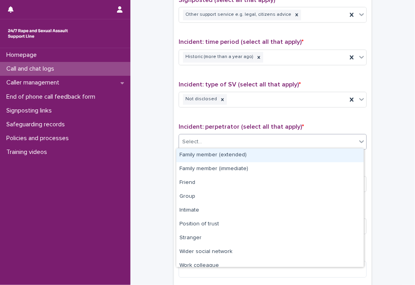
click at [215, 141] on div "Select..." at bounding box center [267, 142] width 177 height 13
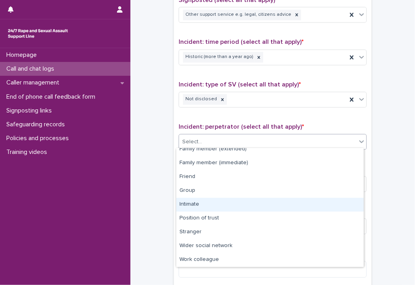
scroll to position [3, 0]
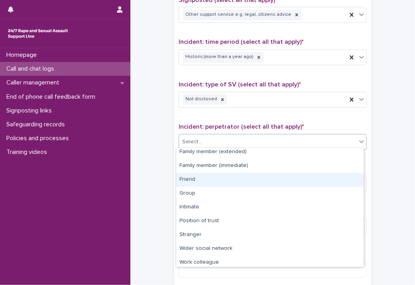
click at [203, 181] on div "Friend" at bounding box center [269, 180] width 187 height 14
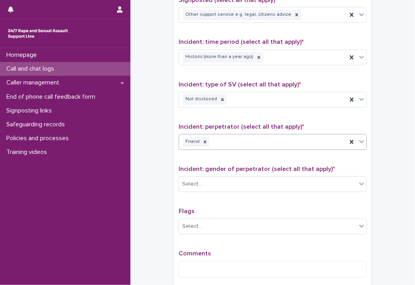
click at [203, 181] on div "Select..." at bounding box center [267, 184] width 177 height 13
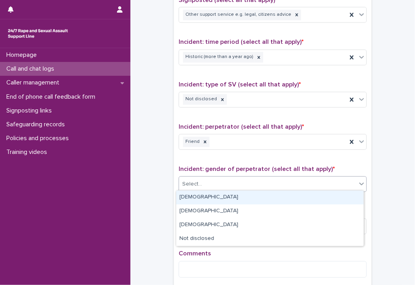
click at [199, 197] on div "[DEMOGRAPHIC_DATA]" at bounding box center [269, 198] width 187 height 14
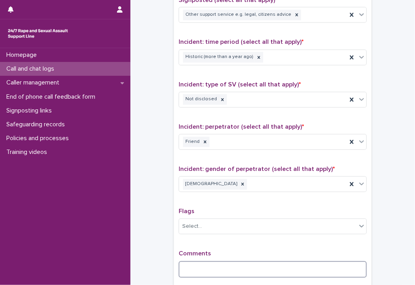
click at [199, 271] on textarea at bounding box center [273, 270] width 188 height 17
click at [255, 268] on textarea "**********" at bounding box center [273, 270] width 188 height 17
click at [300, 269] on textarea "**********" at bounding box center [273, 270] width 188 height 17
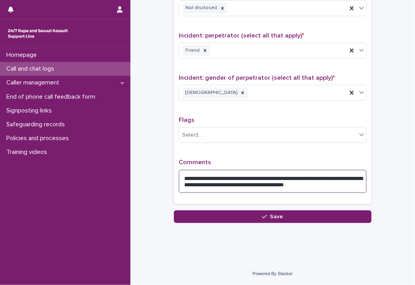
scroll to position [593, 0]
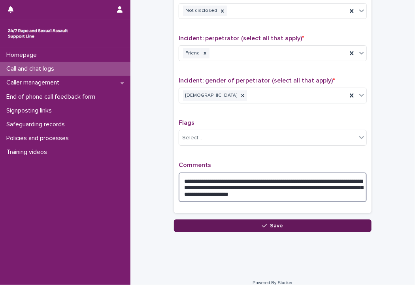
type textarea "**********"
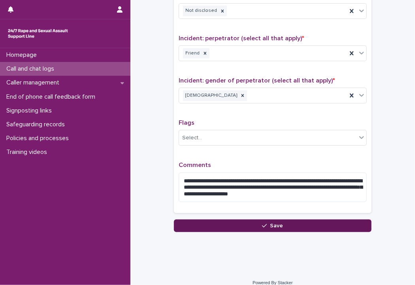
click at [326, 225] on button "Save" at bounding box center [273, 226] width 198 height 13
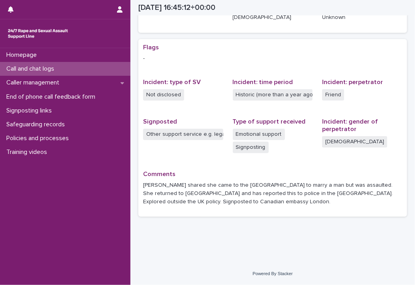
scroll to position [140, 0]
click at [73, 72] on div "Call and chat logs" at bounding box center [65, 69] width 130 height 14
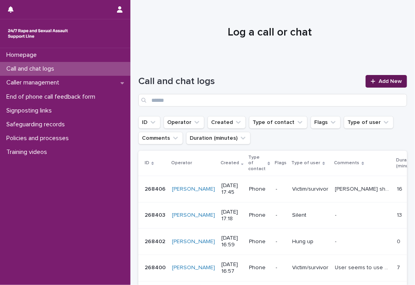
click at [379, 83] on span "Add New" at bounding box center [390, 82] width 23 height 6
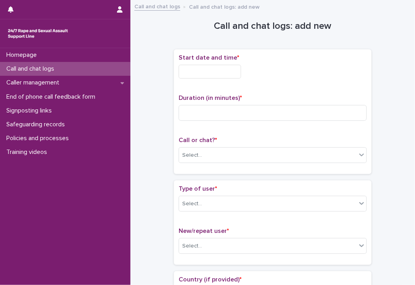
click at [215, 74] on input "text" at bounding box center [210, 72] width 62 height 14
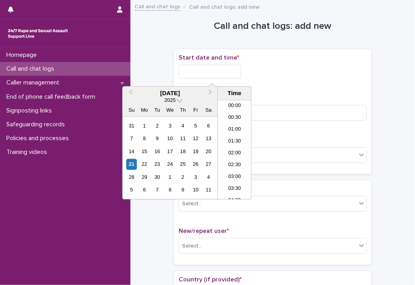
scroll to position [371, 0]
click at [237, 136] on li "17:00" at bounding box center [235, 138] width 34 height 12
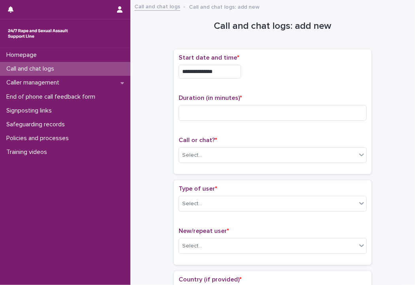
click at [226, 70] on input "**********" at bounding box center [210, 72] width 62 height 14
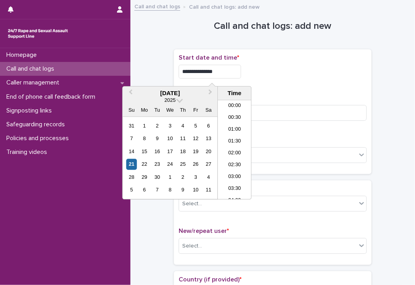
scroll to position [360, 0]
type input "**********"
click at [266, 104] on div "Duration (in minutes) *" at bounding box center [273, 110] width 188 height 33
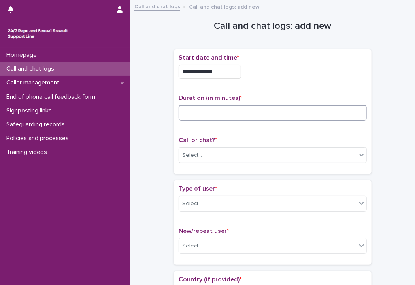
click at [265, 106] on input at bounding box center [273, 113] width 188 height 16
type input "*"
click at [237, 155] on div "Select..." at bounding box center [267, 155] width 177 height 13
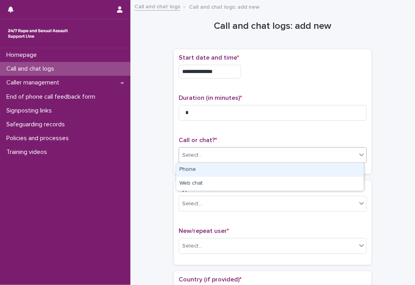
click at [221, 171] on div "Phone" at bounding box center [269, 170] width 187 height 14
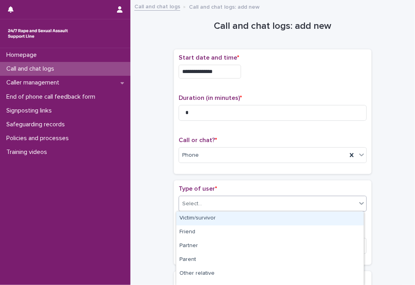
click at [221, 196] on div "Select..." at bounding box center [273, 204] width 188 height 16
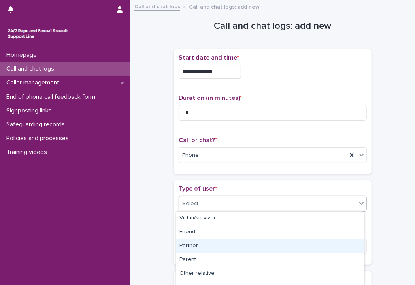
scroll to position [133, 0]
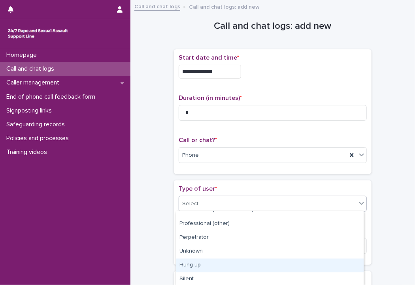
click at [208, 265] on div "Hung up" at bounding box center [269, 266] width 187 height 14
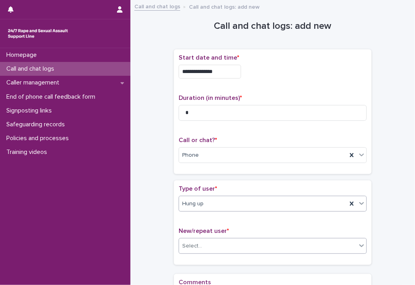
click at [207, 246] on div "Select..." at bounding box center [267, 246] width 177 height 13
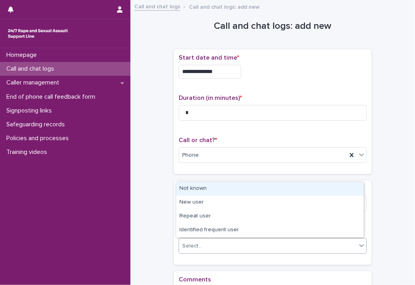
click at [203, 192] on div "Not known" at bounding box center [269, 189] width 187 height 14
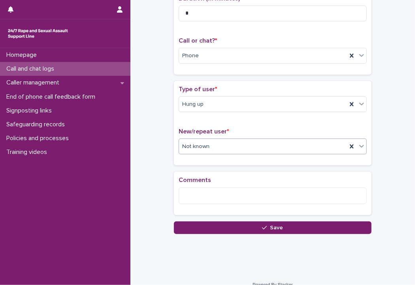
scroll to position [109, 0]
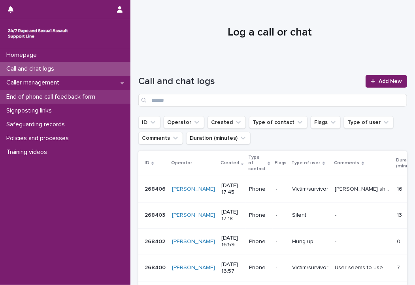
click at [70, 99] on p "End of phone call feedback form" at bounding box center [52, 97] width 98 height 8
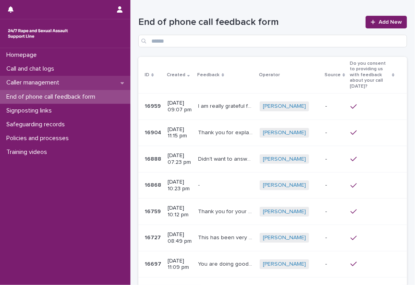
click at [70, 77] on div "Caller management" at bounding box center [65, 83] width 130 height 14
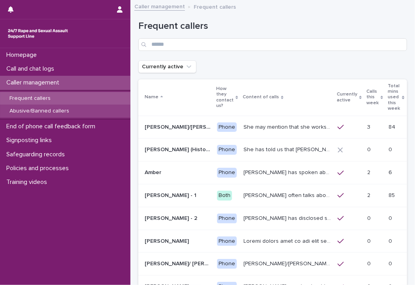
click at [71, 108] on p "Abusive/Banned callers" at bounding box center [39, 111] width 72 height 7
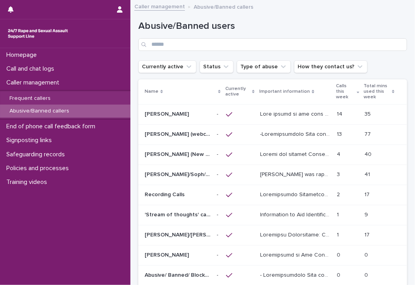
click at [155, 117] on p "[PERSON_NAME]" at bounding box center [168, 113] width 46 height 8
